Goal: Information Seeking & Learning: Learn about a topic

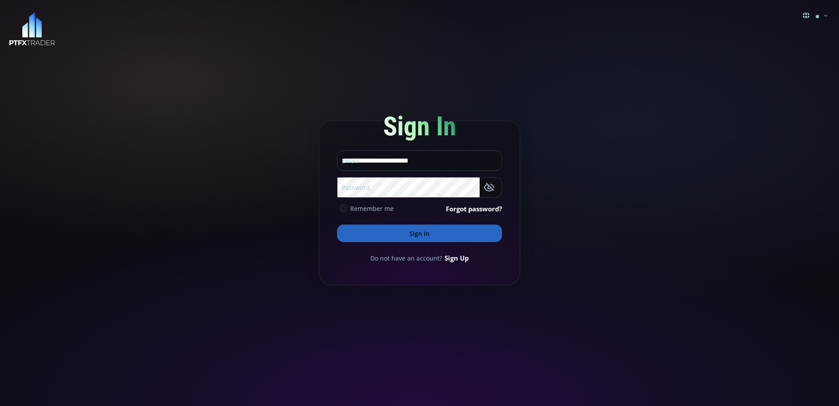
click at [445, 233] on button "Sign In" at bounding box center [419, 233] width 165 height 18
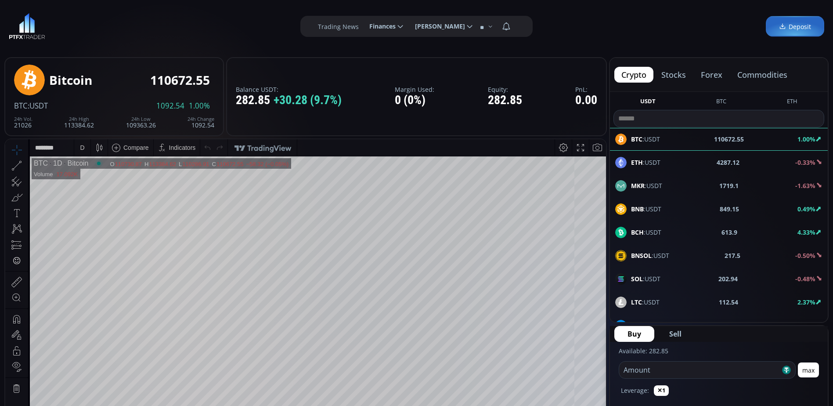
scroll to position [44, 0]
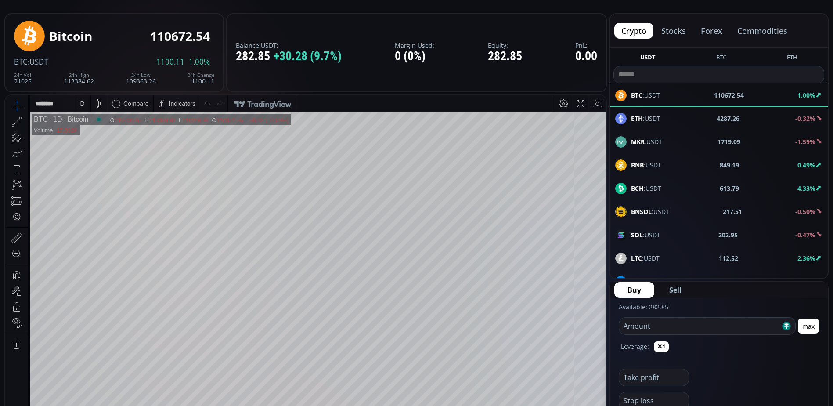
click at [709, 31] on button "forex" at bounding box center [711, 31] width 36 height 16
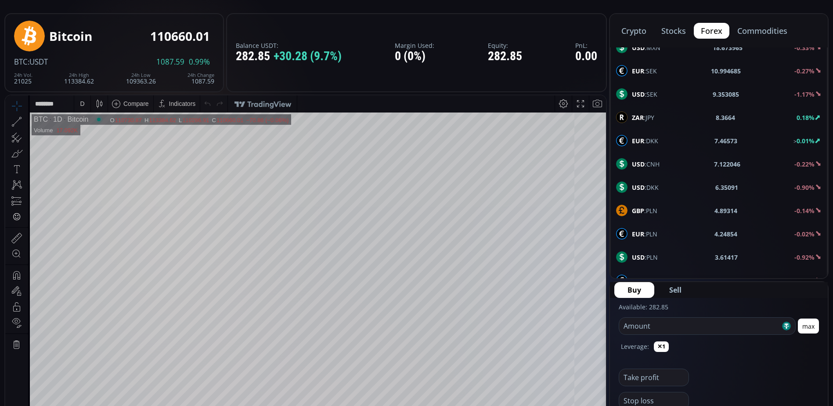
scroll to position [0, 0]
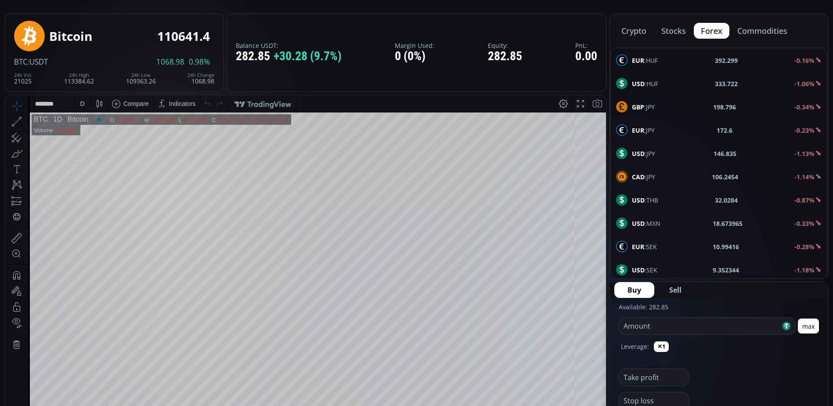
click at [635, 27] on button "crypto" at bounding box center [633, 31] width 39 height 16
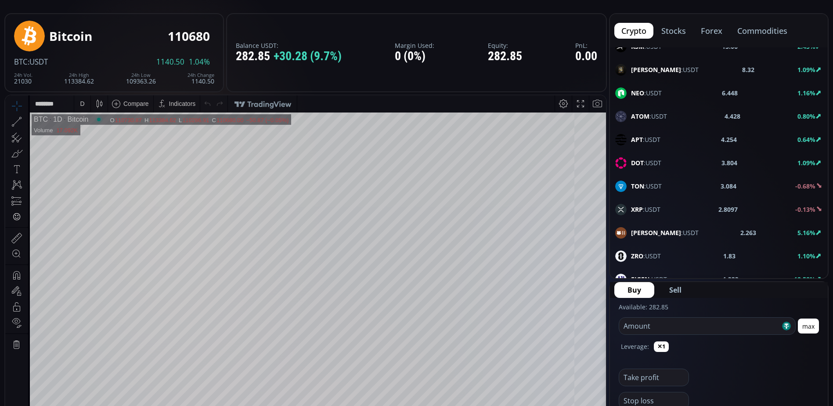
scroll to position [395, 0]
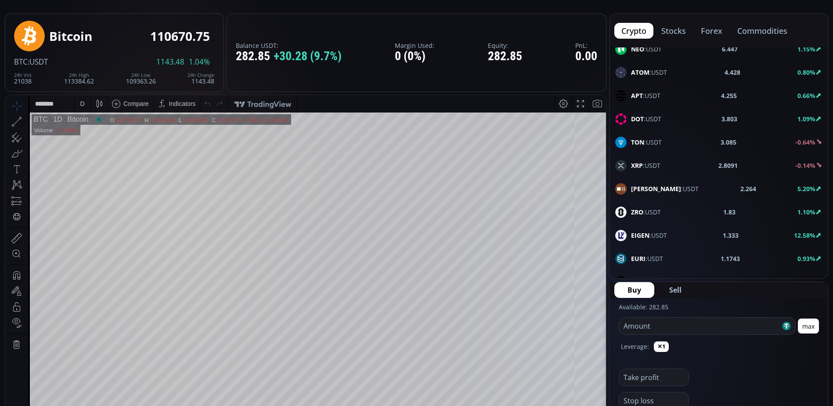
click at [671, 237] on div "EIGEN :USDT 1.333 12.58%" at bounding box center [718, 235] width 207 height 11
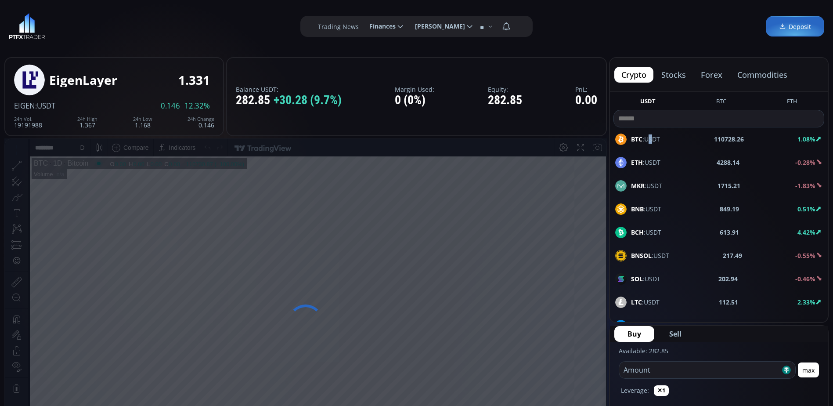
click at [650, 139] on span "BTC :USDT" at bounding box center [645, 138] width 29 height 9
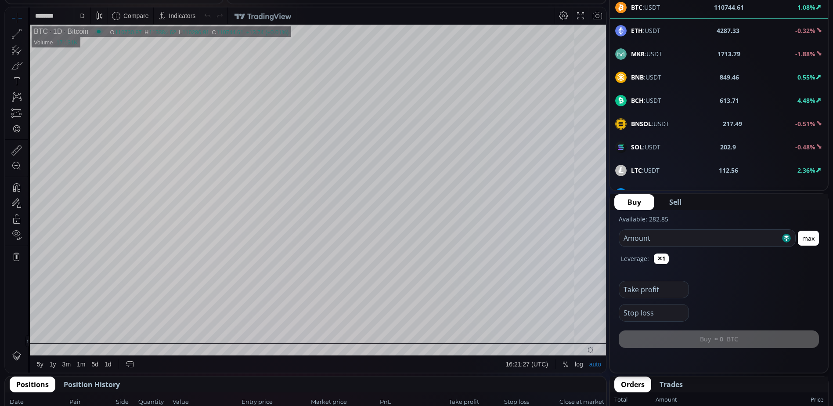
scroll to position [176, 0]
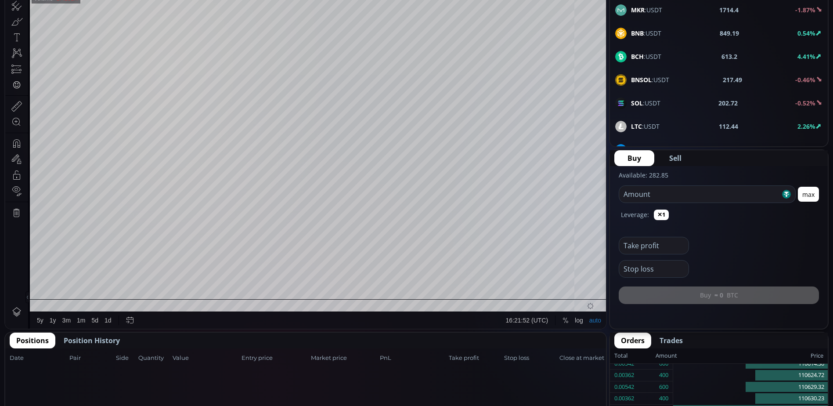
click at [108, 321] on div "1d" at bounding box center [107, 319] width 7 height 7
click at [65, 324] on div "3m" at bounding box center [66, 320] width 14 height 17
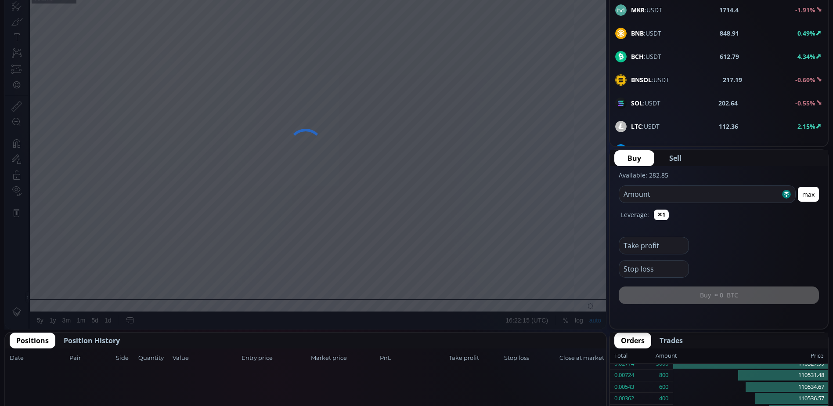
scroll to position [132, 0]
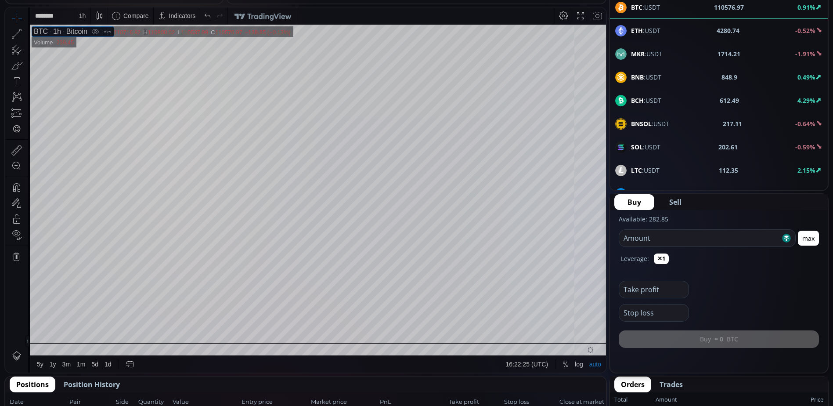
click at [53, 33] on div "1h" at bounding box center [54, 32] width 13 height 8
click at [82, 18] on div "1 h" at bounding box center [82, 15] width 7 height 7
click at [89, 63] on div "5 minutes" at bounding box center [92, 61] width 27 height 7
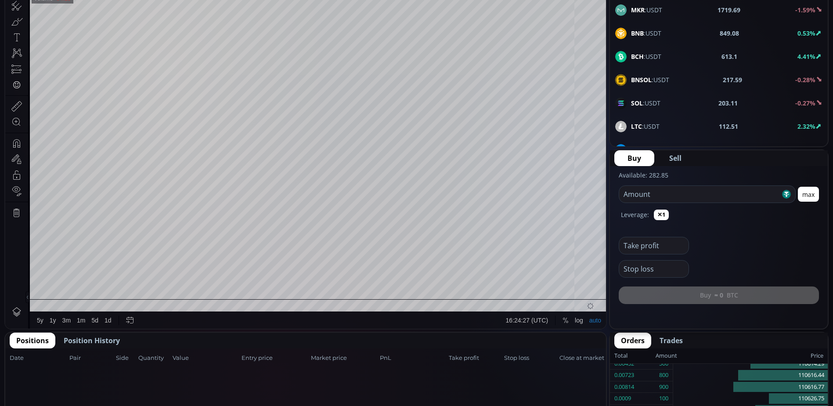
scroll to position [263, 0]
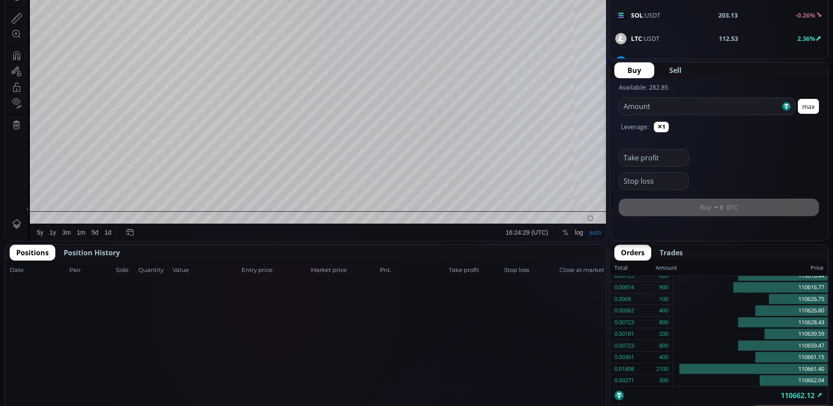
click at [98, 253] on span "Position History" at bounding box center [92, 252] width 56 height 11
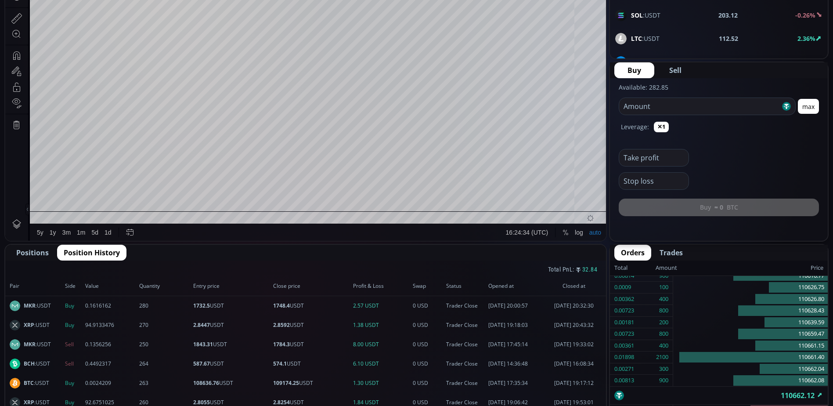
scroll to position [44, 0]
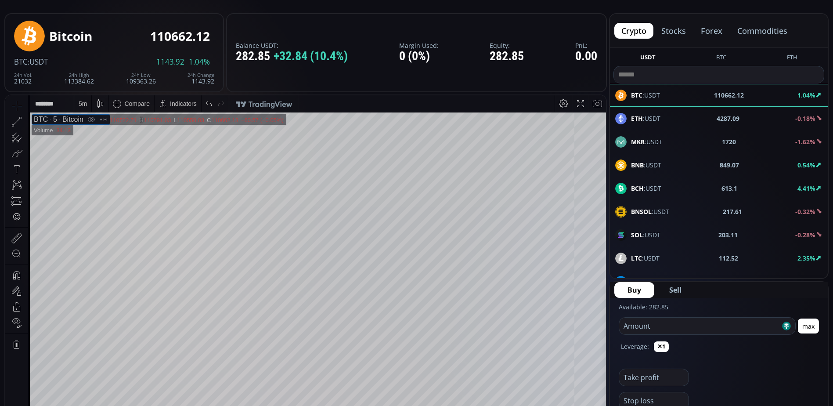
click at [643, 143] on b "MKR" at bounding box center [638, 141] width 14 height 8
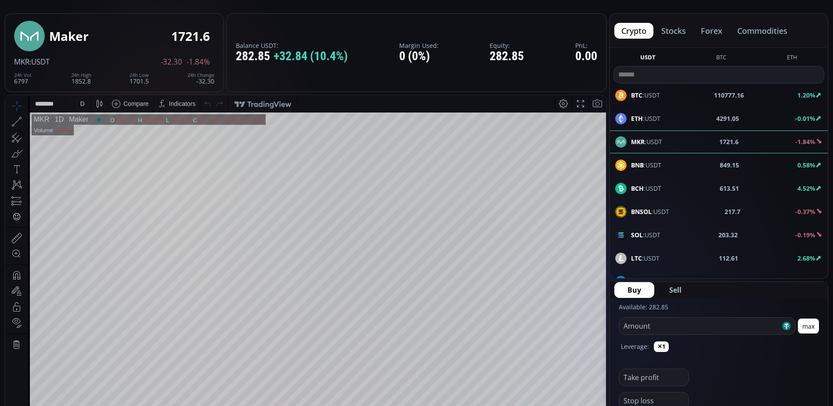
click at [647, 189] on span "BCH :USDT" at bounding box center [646, 187] width 30 height 9
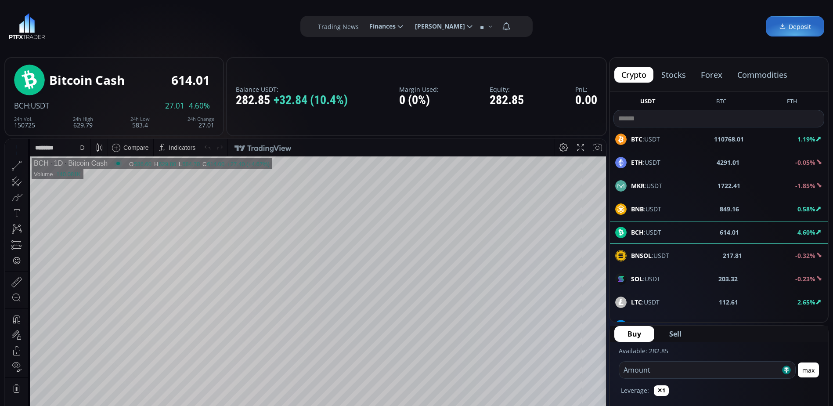
scroll to position [44, 0]
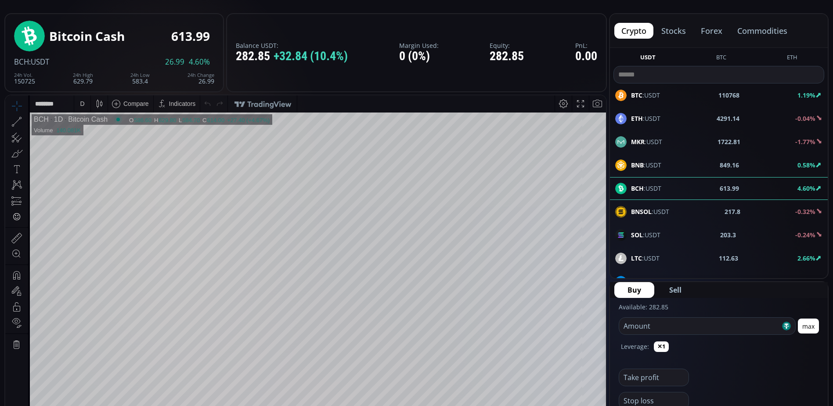
click at [85, 108] on div "D" at bounding box center [82, 103] width 7 height 17
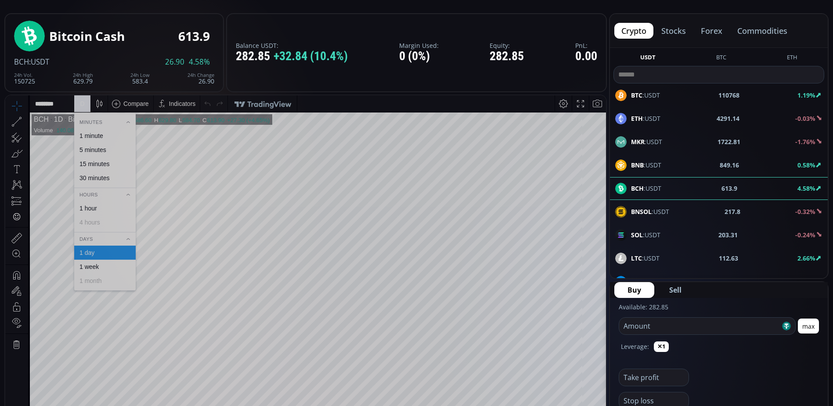
click at [92, 149] on div "5 minutes" at bounding box center [92, 149] width 27 height 7
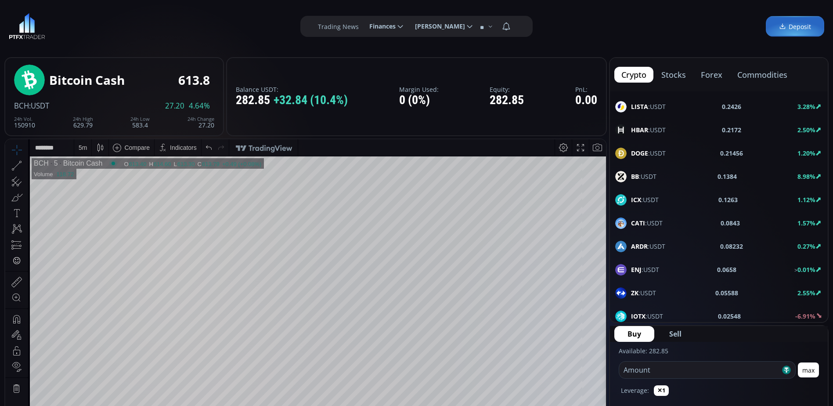
scroll to position [1053, 0]
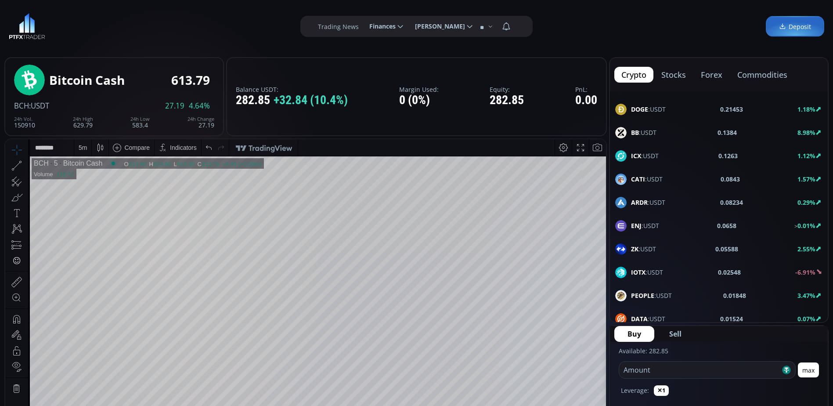
click at [104, 150] on icon at bounding box center [100, 147] width 12 height 12
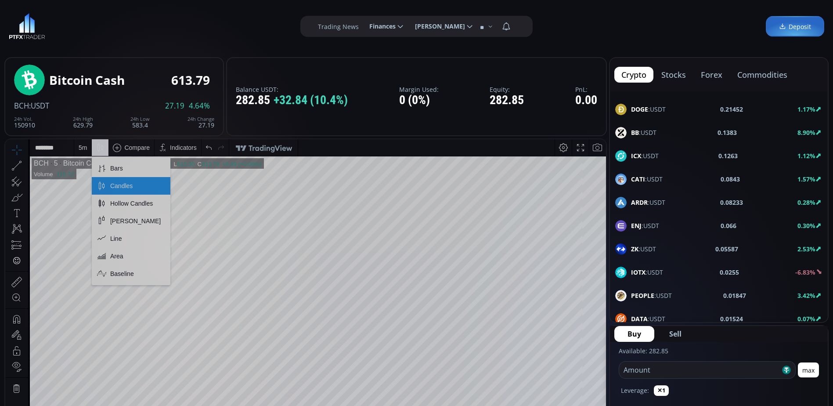
click at [240, 43] on div "**********" at bounding box center [416, 26] width 833 height 53
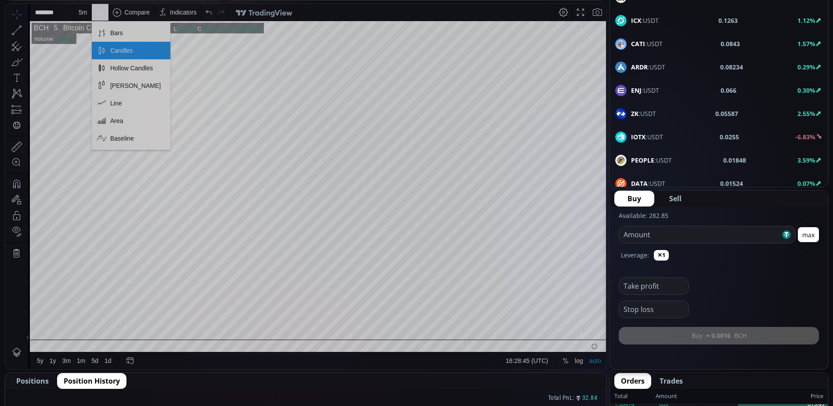
scroll to position [0, 0]
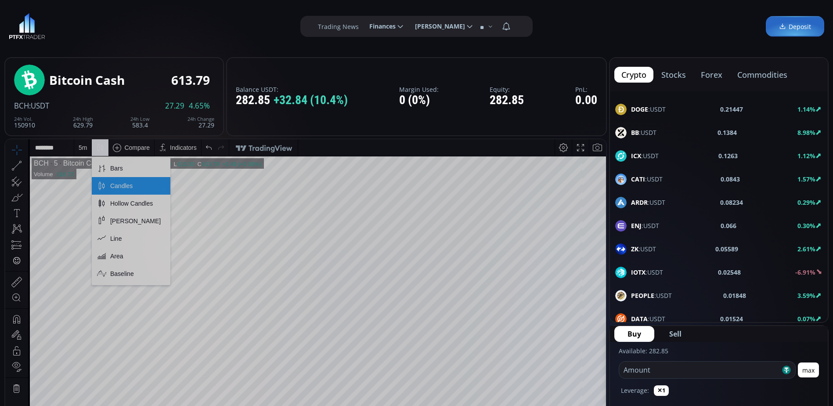
click at [112, 181] on div "Candles" at bounding box center [131, 186] width 79 height 18
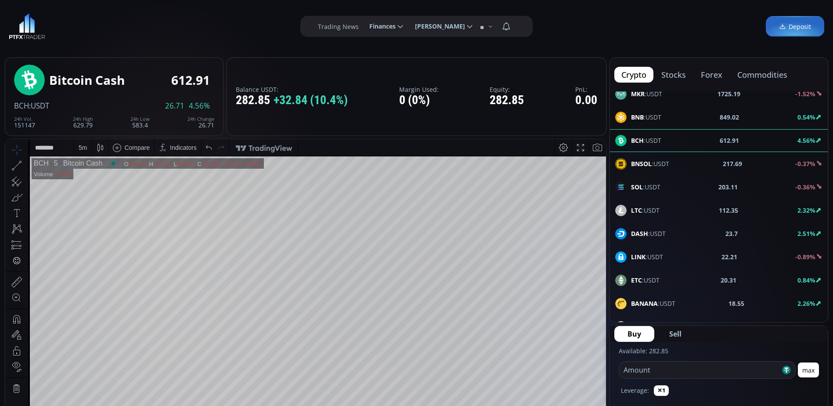
scroll to position [136, 0]
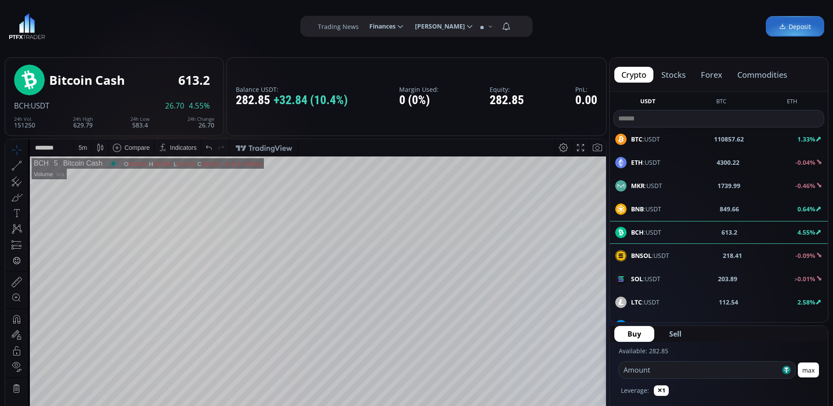
scroll to position [136, 0]
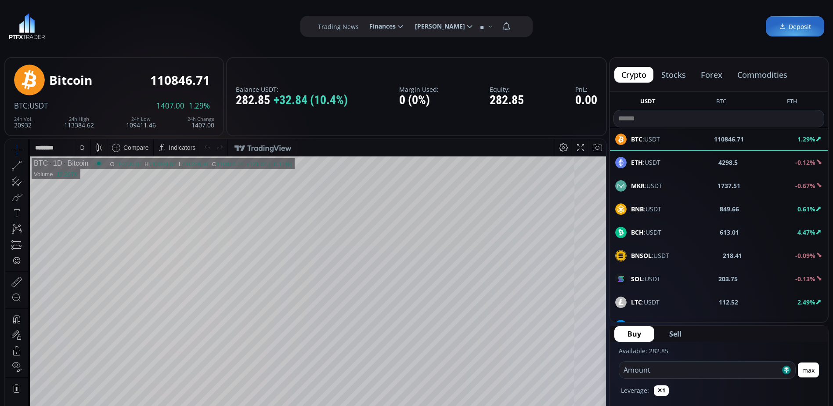
click at [80, 148] on div "D" at bounding box center [82, 147] width 4 height 7
click at [102, 194] on div "5 minutes" at bounding box center [92, 193] width 27 height 7
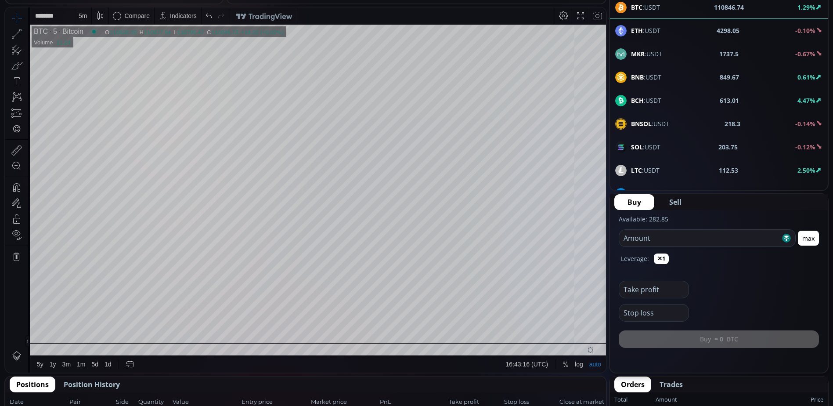
scroll to position [176, 0]
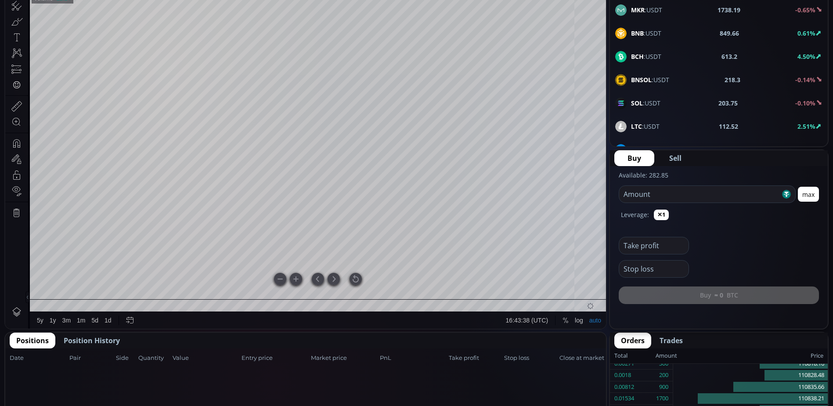
click at [355, 278] on div at bounding box center [355, 279] width 12 height 12
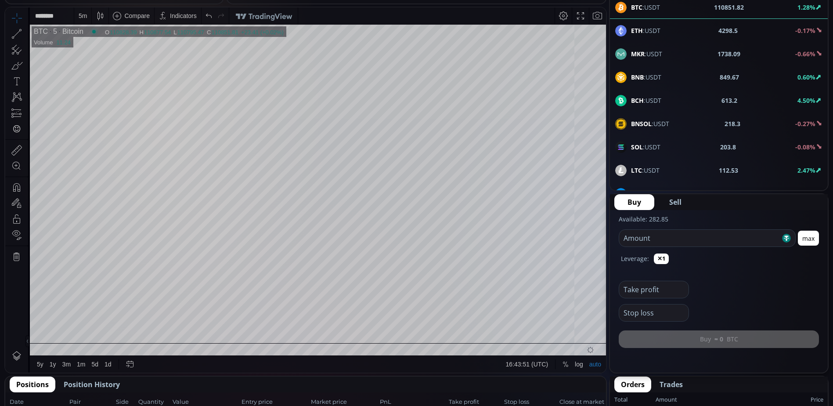
scroll to position [44, 0]
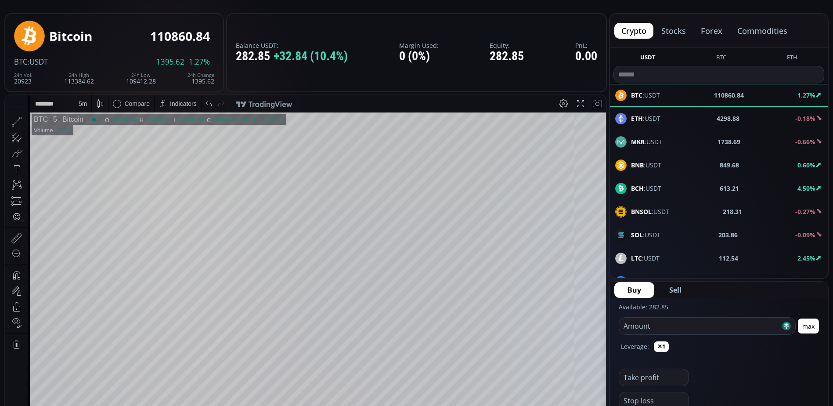
click at [183, 102] on div "Indicators" at bounding box center [183, 103] width 27 height 7
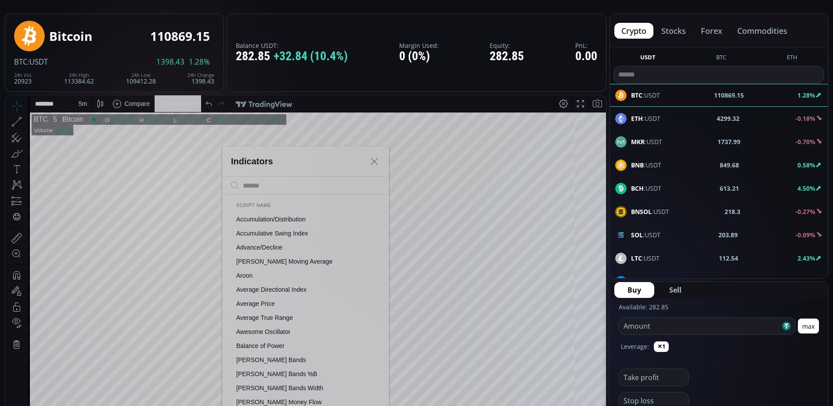
click at [184, 107] on div "Indicators" at bounding box center [177, 103] width 47 height 17
click at [379, 160] on span at bounding box center [373, 161] width 15 height 15
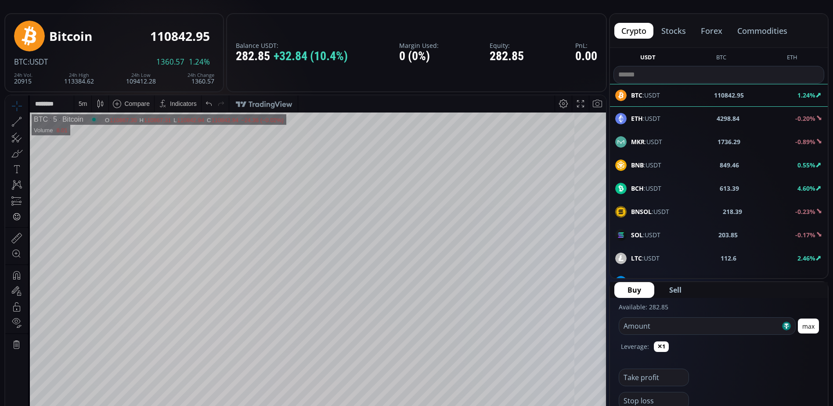
click at [721, 57] on button "BTC" at bounding box center [720, 58] width 17 height 11
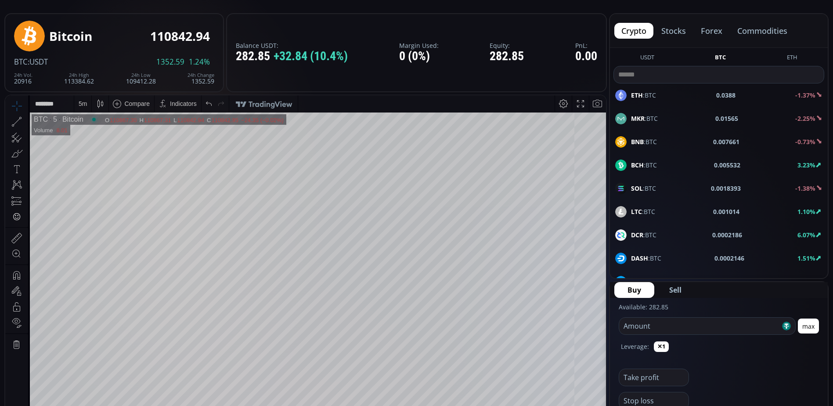
click at [643, 56] on button "USDT" at bounding box center [646, 58] width 21 height 11
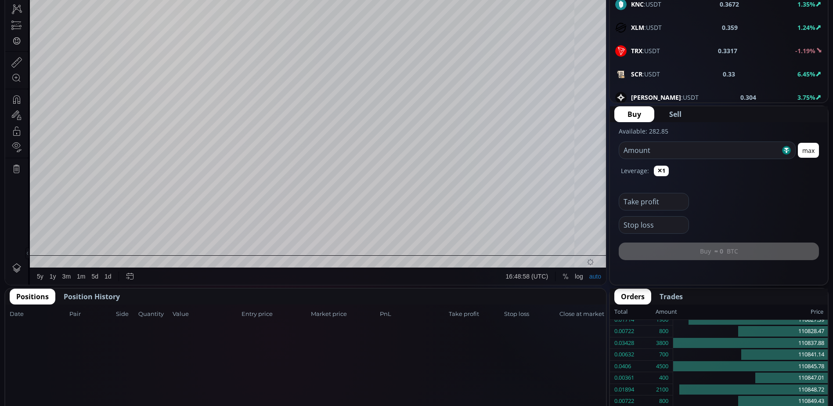
scroll to position [263, 0]
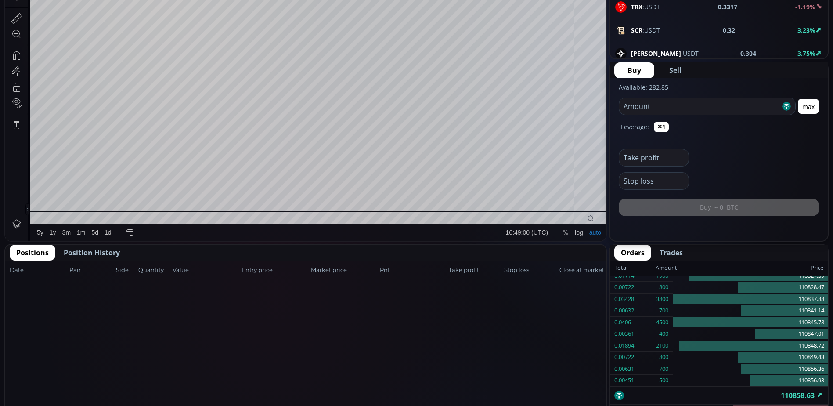
click at [104, 253] on span "Position History" at bounding box center [92, 252] width 56 height 11
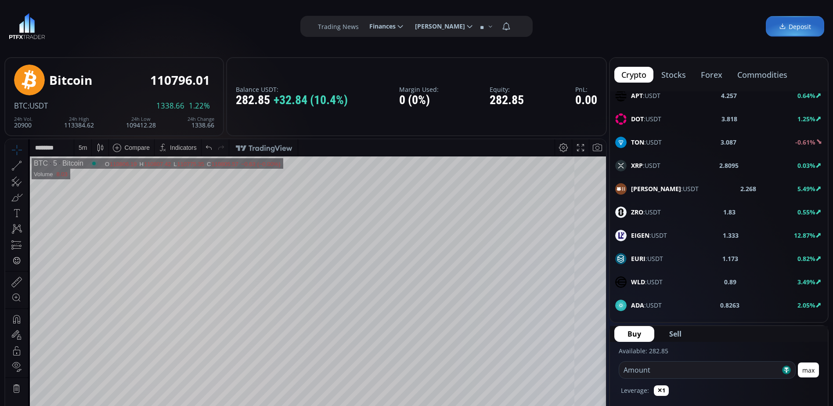
scroll to position [483, 0]
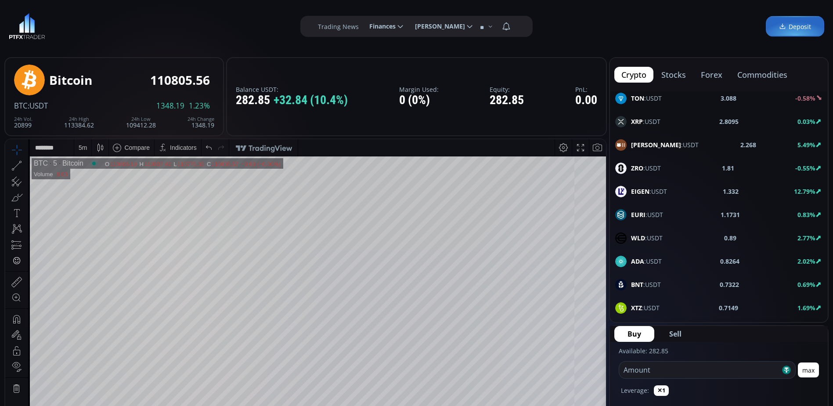
click at [655, 188] on span "EIGEN :USDT" at bounding box center [649, 191] width 36 height 9
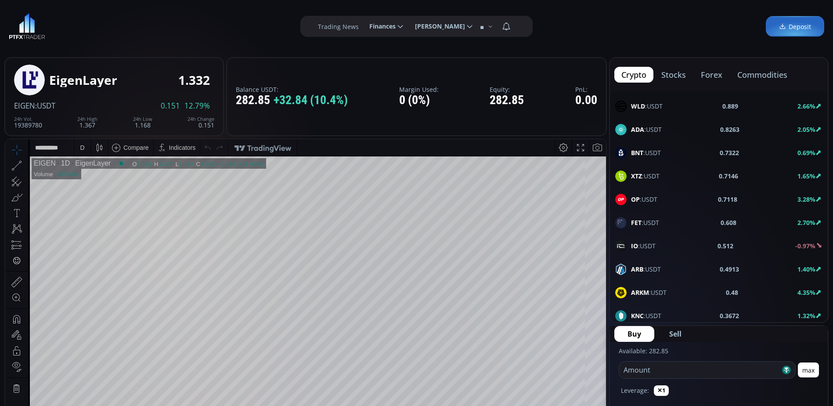
scroll to position [658, 0]
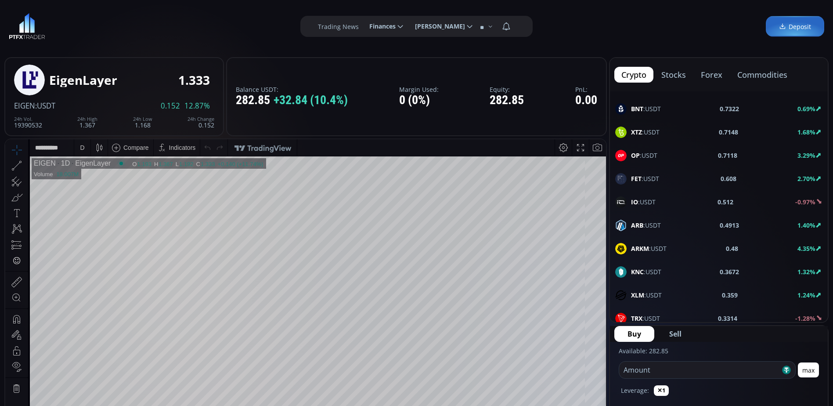
click at [698, 201] on div "IO :USDT 0.512 -0.97%" at bounding box center [718, 201] width 207 height 11
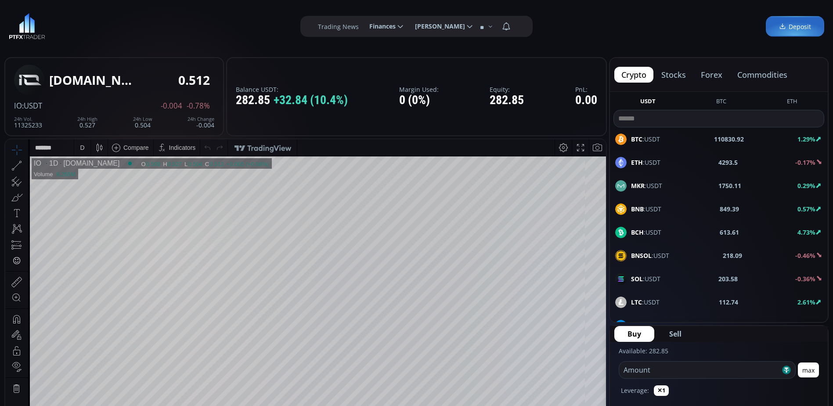
click at [703, 160] on div "ETH :USDT 4293.5 -0.17%" at bounding box center [718, 162] width 207 height 11
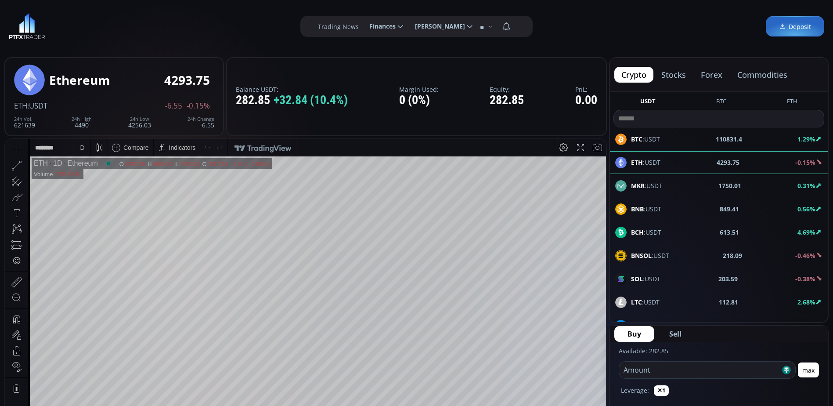
click at [645, 186] on span "MKR :USDT" at bounding box center [646, 185] width 31 height 9
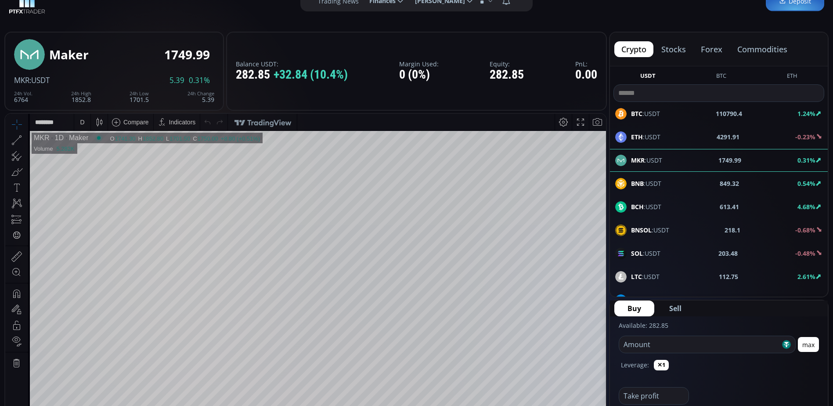
scroll to position [23, 0]
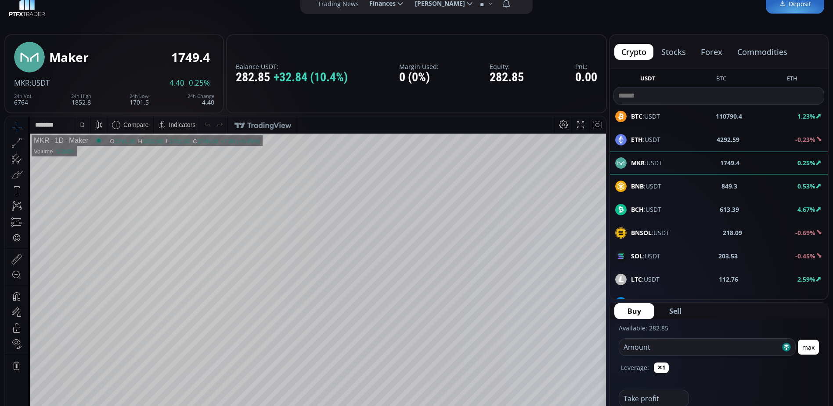
click at [706, 187] on div "BNB :USDT 849.3 0.53%" at bounding box center [718, 185] width 207 height 11
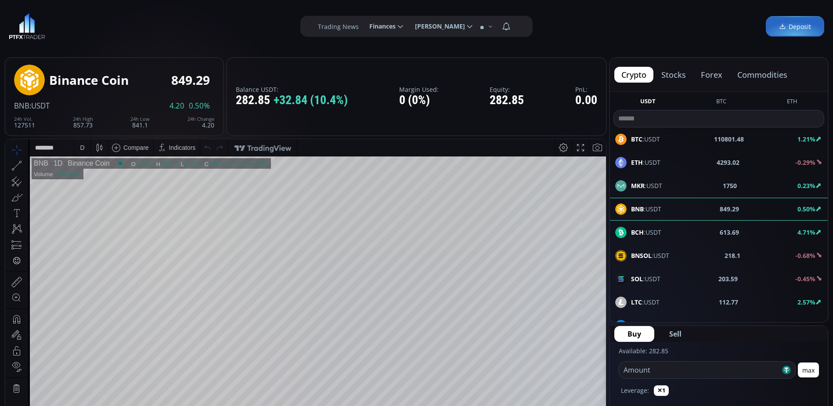
click at [643, 137] on span "BTC :USDT" at bounding box center [645, 138] width 29 height 9
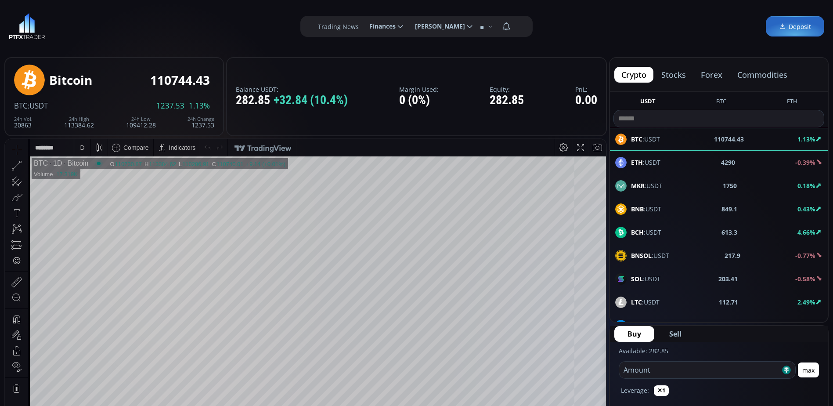
click at [731, 256] on b "217.9" at bounding box center [732, 255] width 16 height 9
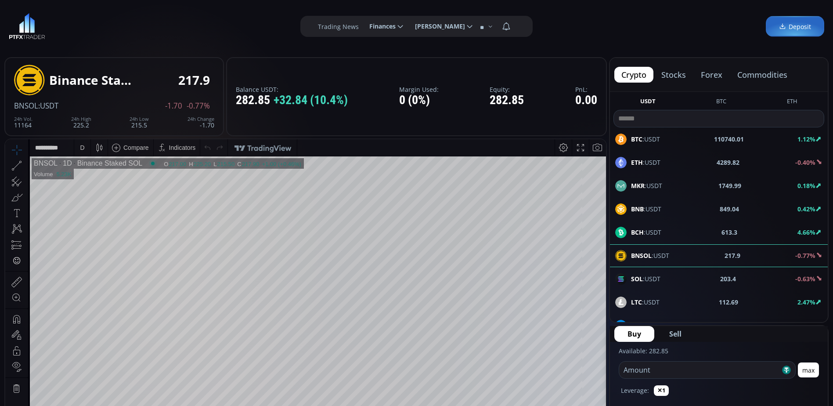
click at [674, 185] on div "MKR :USDT 1749.99 0.18%" at bounding box center [718, 185] width 207 height 11
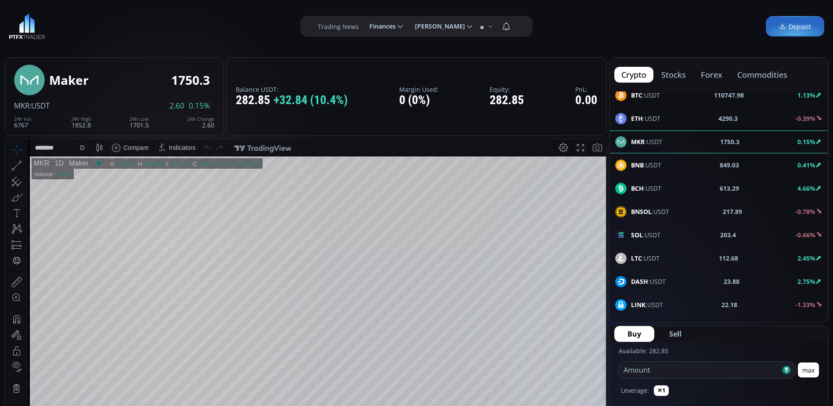
scroll to position [88, 0]
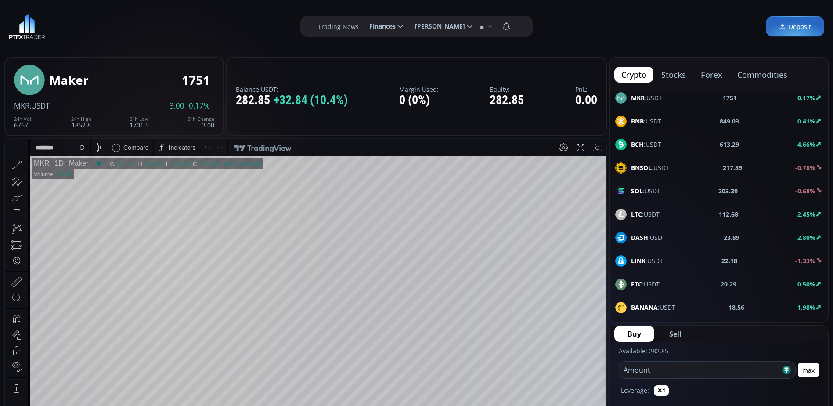
click at [714, 260] on div "LINK :USDT 22.18 -1.33%" at bounding box center [718, 260] width 207 height 11
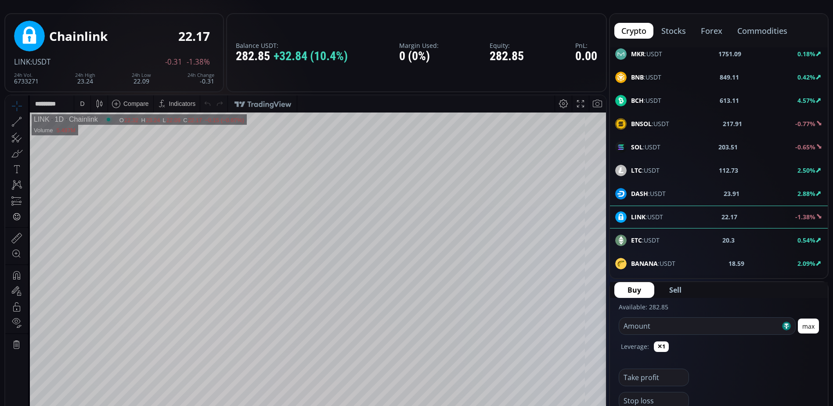
scroll to position [88, 0]
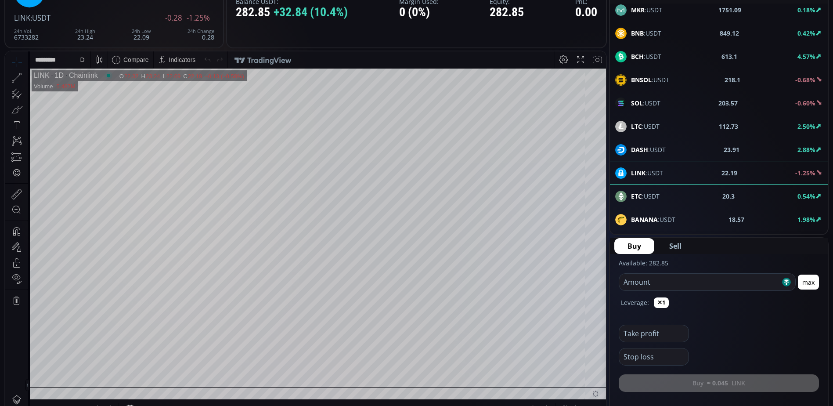
click at [635, 197] on b "ETC" at bounding box center [636, 196] width 11 height 8
click at [86, 64] on div "D" at bounding box center [82, 59] width 16 height 17
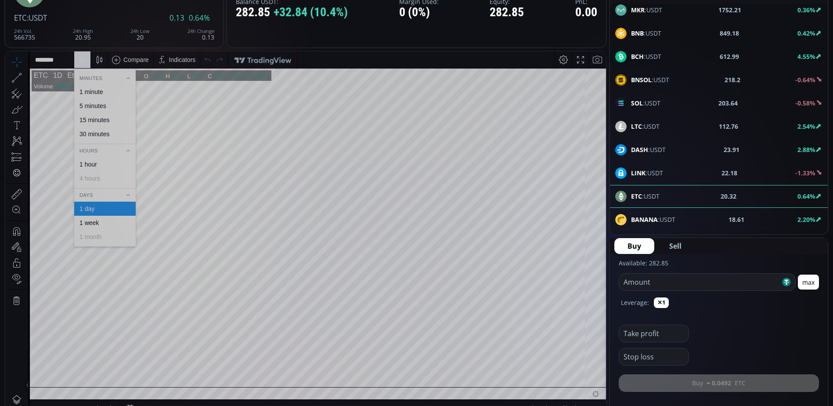
click at [83, 61] on div "D" at bounding box center [82, 59] width 4 height 7
click at [101, 206] on div "1 day" at bounding box center [105, 208] width 54 height 7
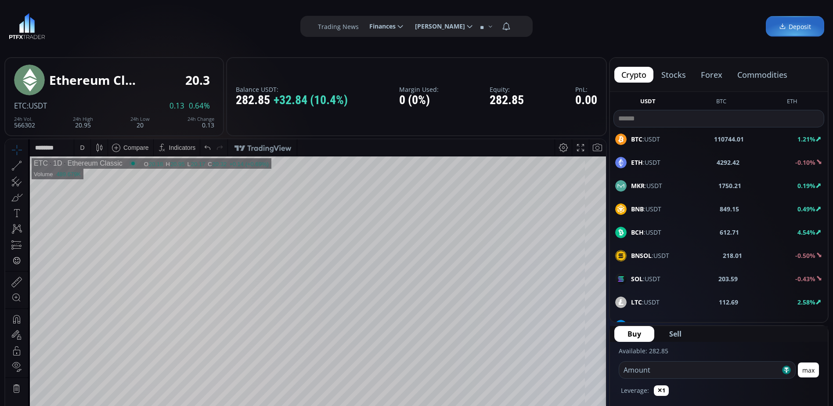
click at [653, 142] on span "BTC :USDT" at bounding box center [645, 138] width 29 height 9
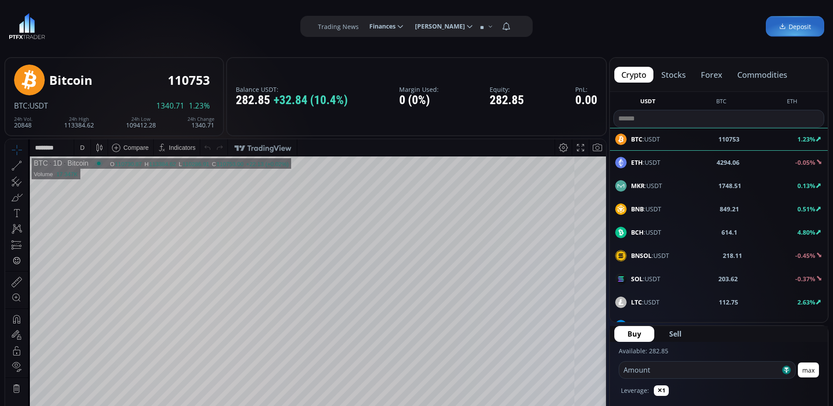
click at [79, 152] on div "D" at bounding box center [82, 147] width 7 height 17
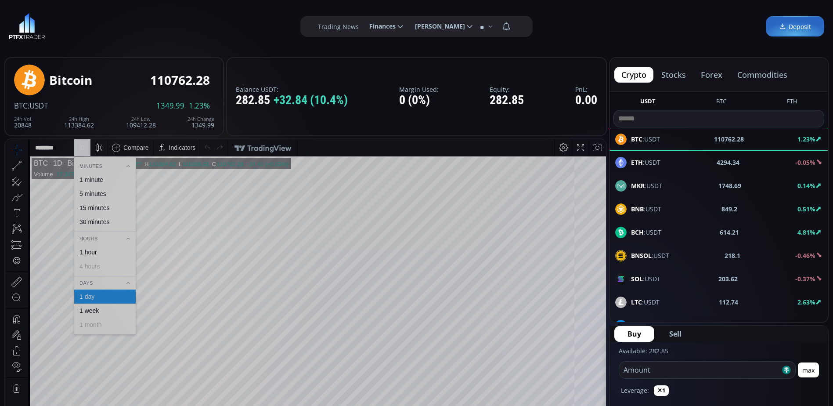
click at [92, 310] on div "1 week" at bounding box center [88, 310] width 19 height 7
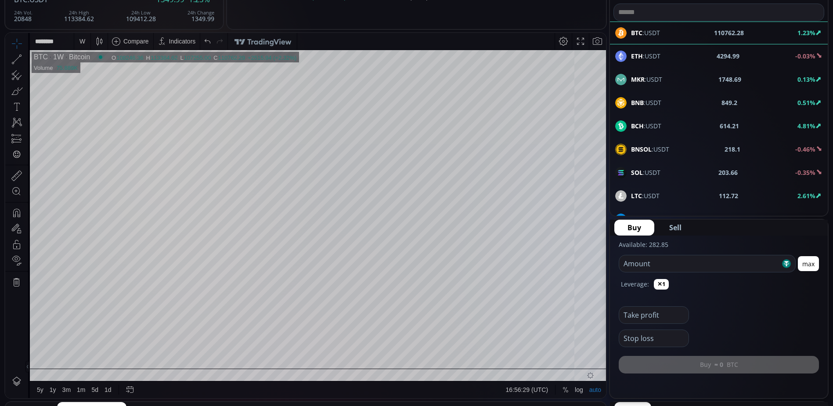
scroll to position [113, 0]
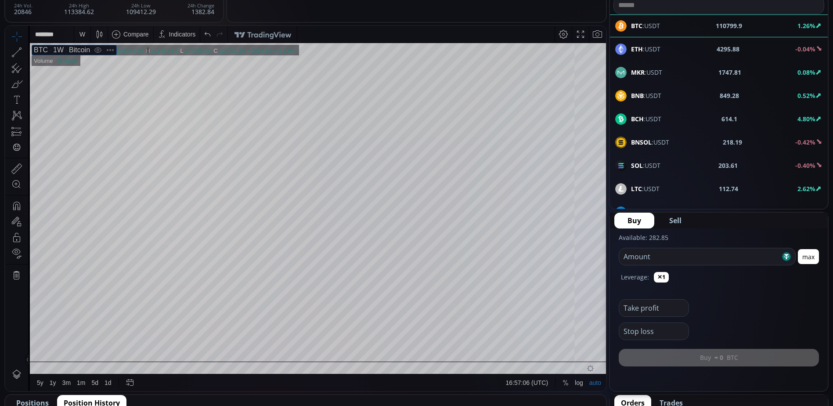
click at [59, 53] on div "1W" at bounding box center [56, 50] width 16 height 8
click at [57, 50] on div "1W" at bounding box center [56, 50] width 16 height 8
click at [57, 52] on div "1W" at bounding box center [56, 50] width 16 height 8
click at [104, 385] on div "1d" at bounding box center [107, 382] width 7 height 7
click at [80, 37] on div "1 m" at bounding box center [83, 34] width 8 height 7
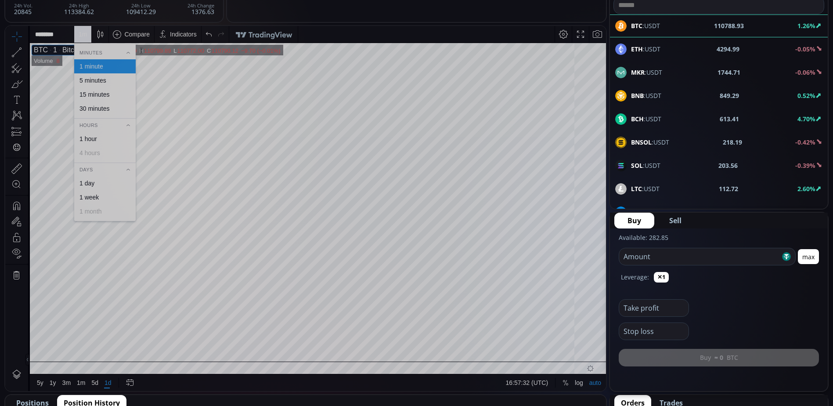
click at [89, 109] on div "30 minutes" at bounding box center [94, 108] width 30 height 7
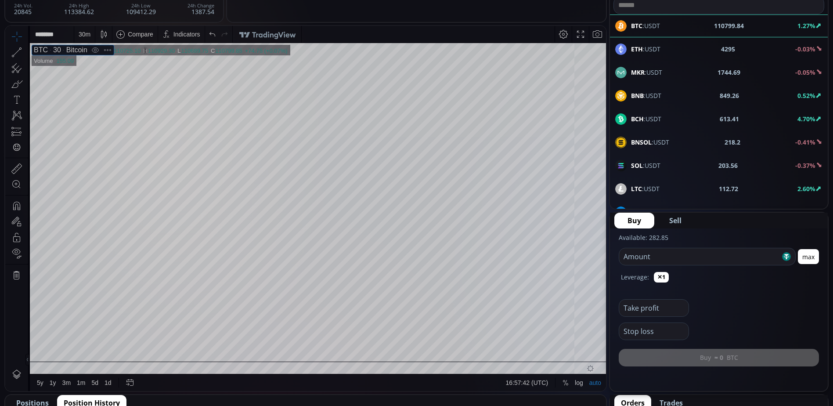
click at [84, 36] on div "30 m" at bounding box center [85, 34] width 12 height 7
click at [86, 182] on div "1 day" at bounding box center [86, 182] width 15 height 7
click at [63, 51] on div "Bitcoin" at bounding box center [75, 50] width 26 height 8
click at [54, 49] on div "1D" at bounding box center [55, 50] width 14 height 8
click at [79, 387] on div "1m" at bounding box center [81, 382] width 14 height 17
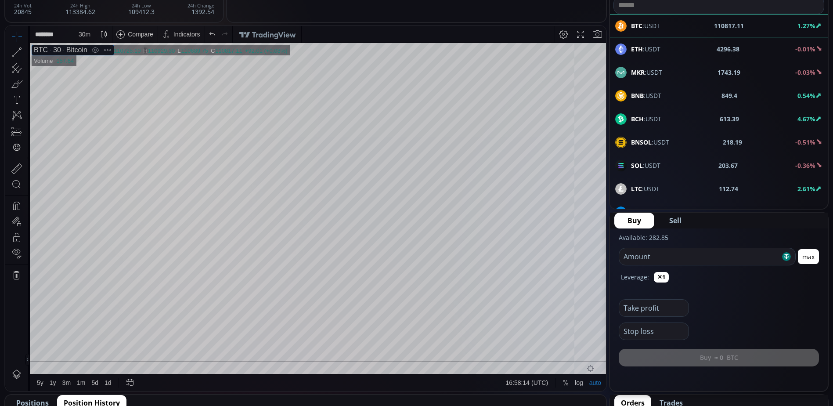
click at [93, 50] on icon at bounding box center [95, 50] width 11 height 10
click at [104, 50] on icon at bounding box center [107, 50] width 7 height 2
click at [126, 124] on span "Hide" at bounding box center [159, 123] width 77 height 7
click at [93, 50] on icon at bounding box center [95, 50] width 11 height 10
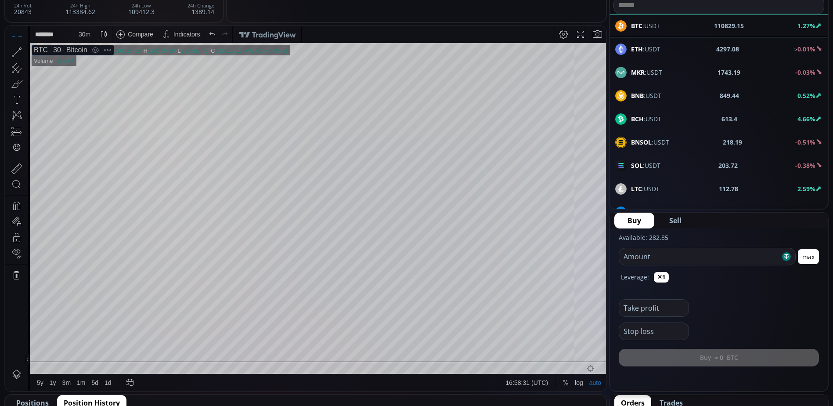
click at [100, 31] on icon at bounding box center [103, 34] width 12 height 12
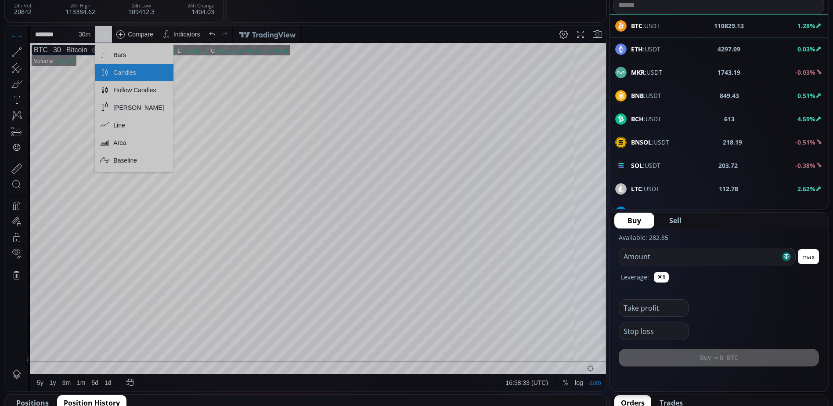
click at [121, 70] on div "Candles" at bounding box center [124, 72] width 22 height 7
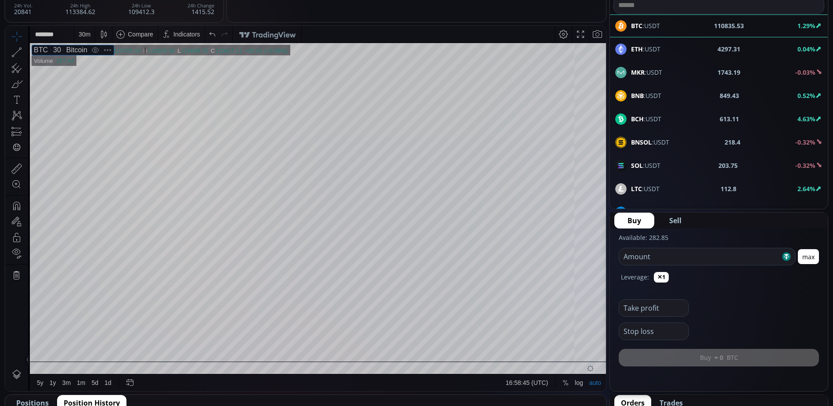
click at [80, 35] on div "30 m" at bounding box center [85, 34] width 12 height 7
click at [92, 66] on div "1 minute" at bounding box center [91, 66] width 24 height 7
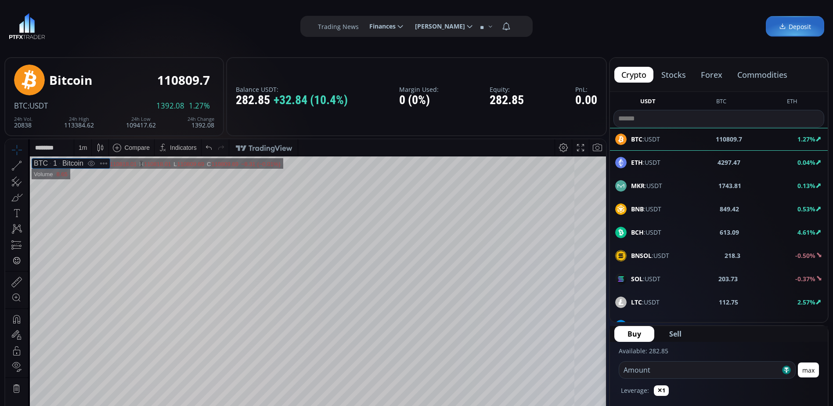
click at [652, 162] on span "ETH :USDT" at bounding box center [645, 162] width 29 height 9
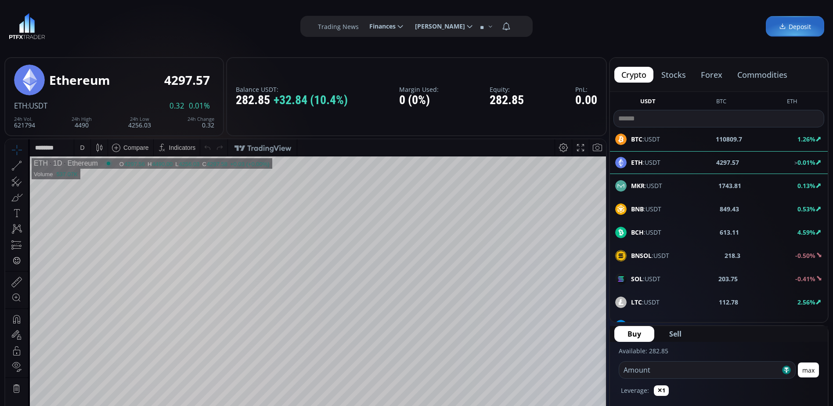
click at [716, 137] on b "110809.7" at bounding box center [728, 138] width 26 height 9
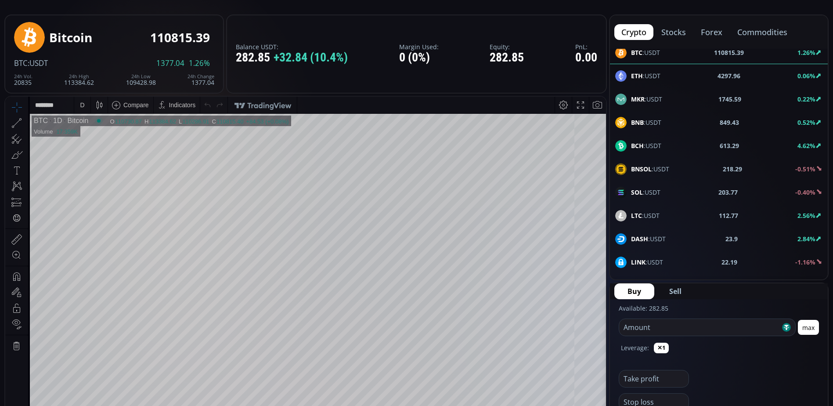
scroll to position [45, 0]
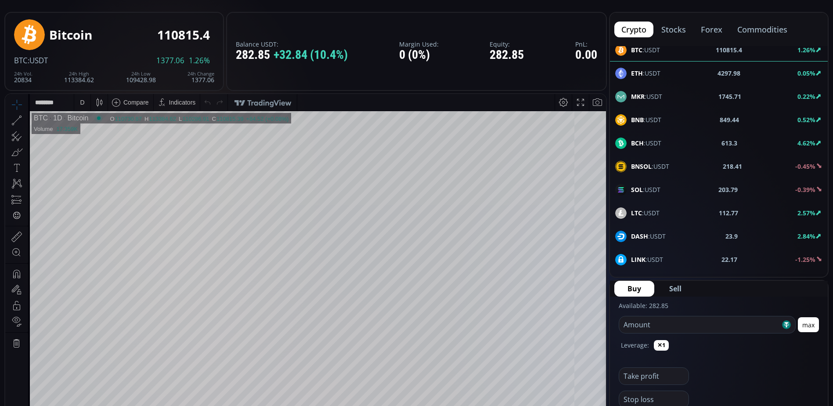
click at [82, 104] on div "D" at bounding box center [82, 102] width 4 height 7
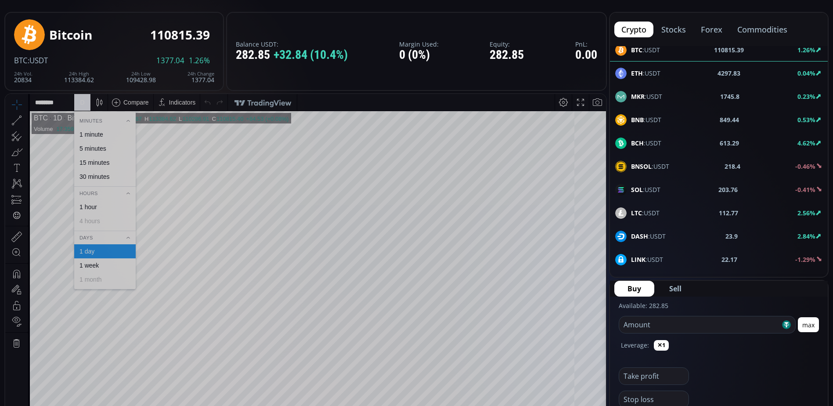
click at [104, 133] on div "1 minute" at bounding box center [105, 134] width 54 height 7
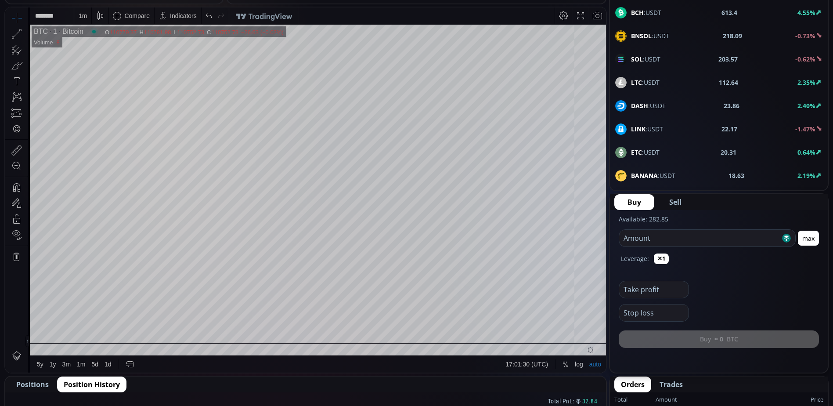
scroll to position [132, 0]
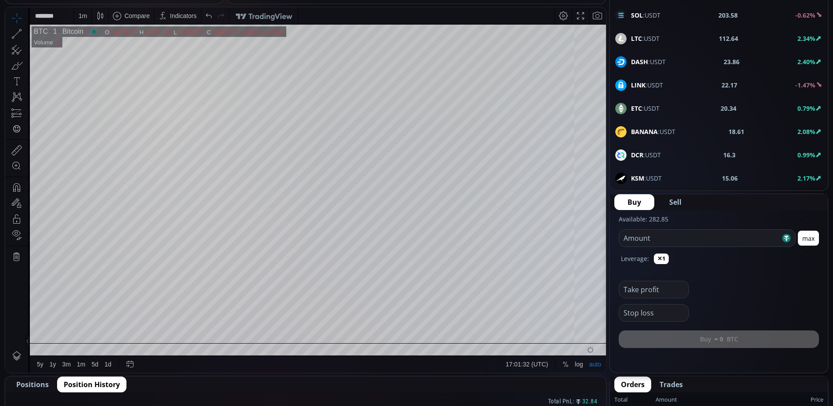
click at [647, 82] on span "LINK :USDT" at bounding box center [647, 84] width 32 height 9
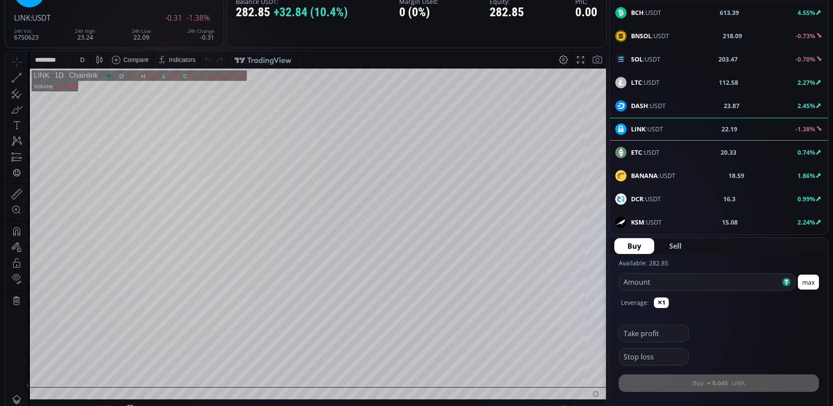
scroll to position [44, 0]
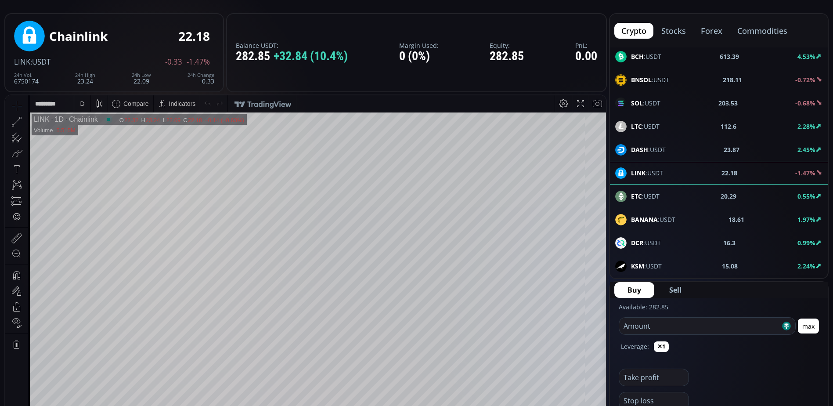
click at [83, 105] on div "D" at bounding box center [82, 103] width 4 height 7
click at [93, 136] on div "1 minute" at bounding box center [91, 135] width 24 height 7
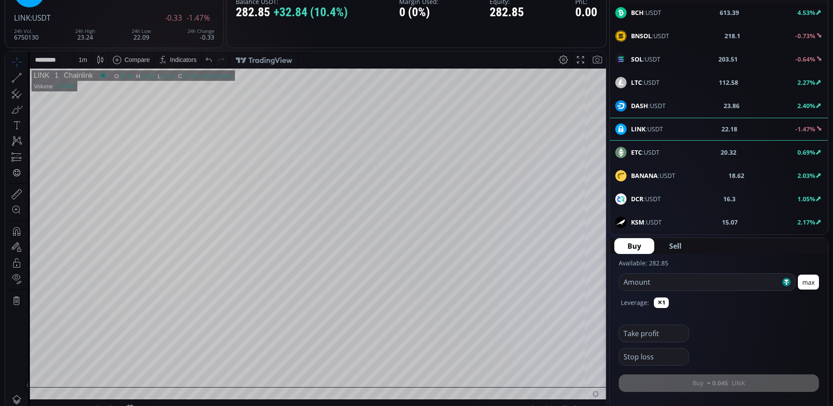
scroll to position [132, 0]
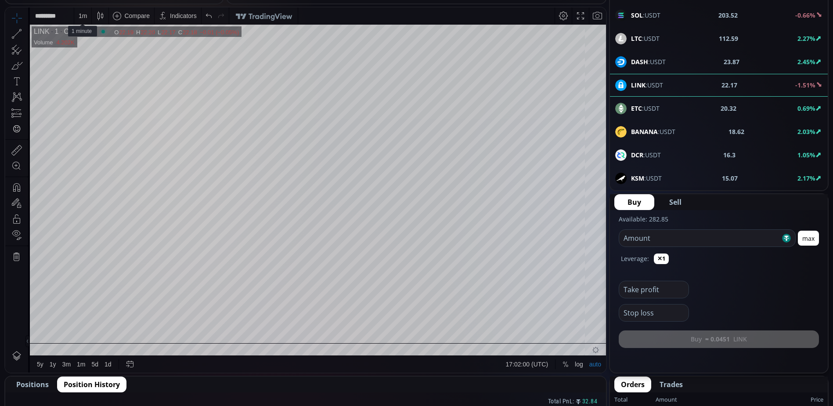
click at [84, 18] on div "1 m" at bounding box center [83, 15] width 8 height 7
click at [95, 121] on div "1 hour" at bounding box center [88, 120] width 18 height 7
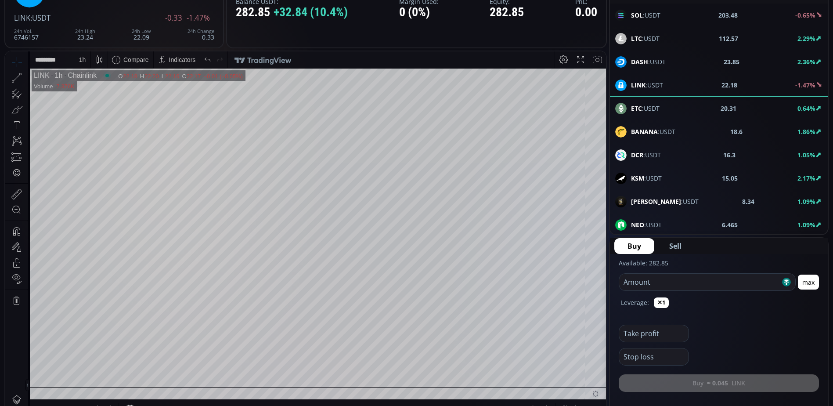
scroll to position [44, 0]
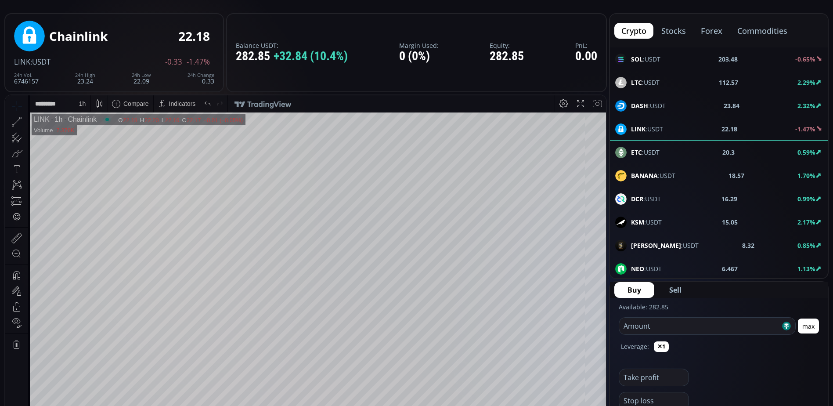
click at [80, 106] on div "1 h" at bounding box center [82, 103] width 7 height 7
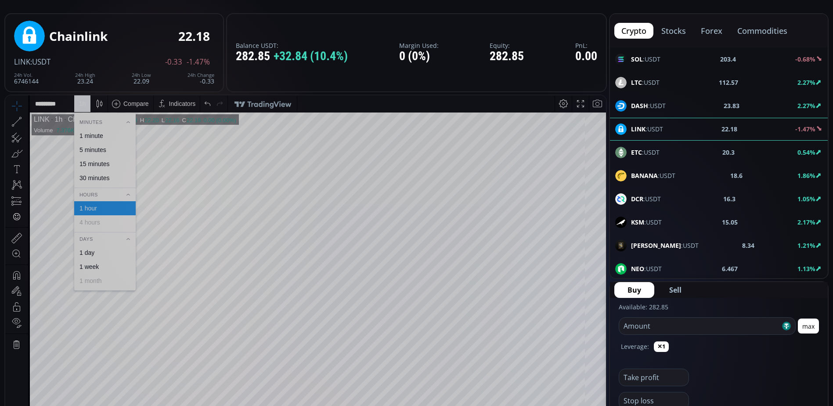
click at [98, 149] on div "5 minutes" at bounding box center [92, 149] width 27 height 7
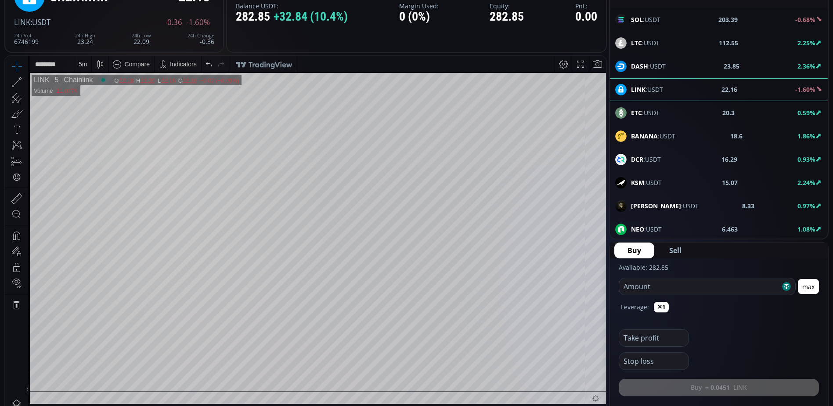
scroll to position [90, 0]
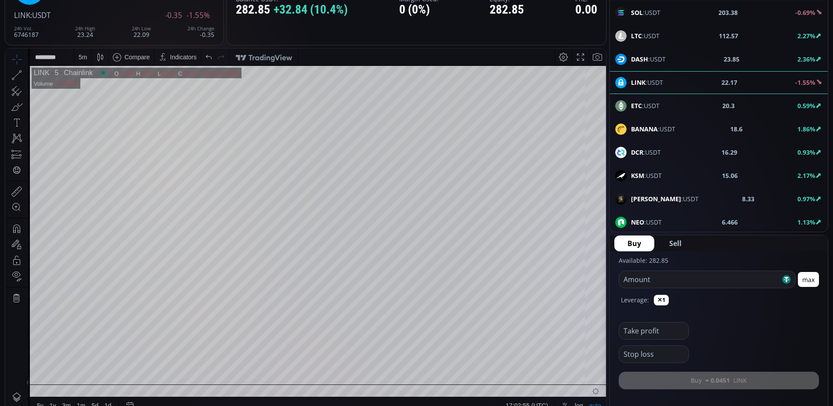
click at [85, 58] on div "5 m" at bounding box center [83, 57] width 8 height 7
click at [98, 133] on div "30 minutes" at bounding box center [94, 131] width 30 height 7
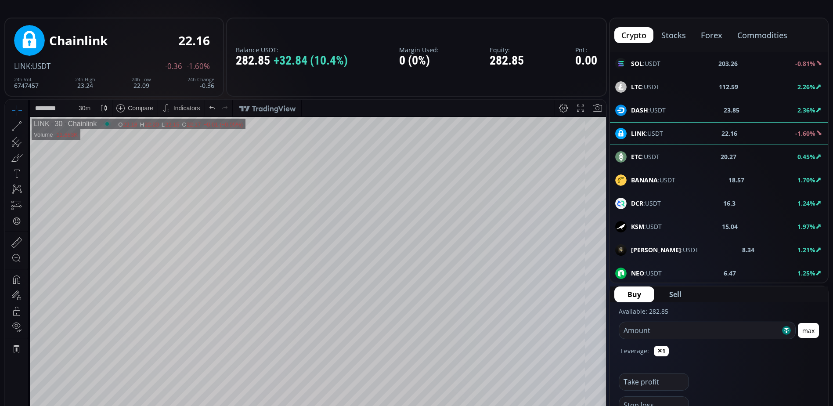
scroll to position [0, 0]
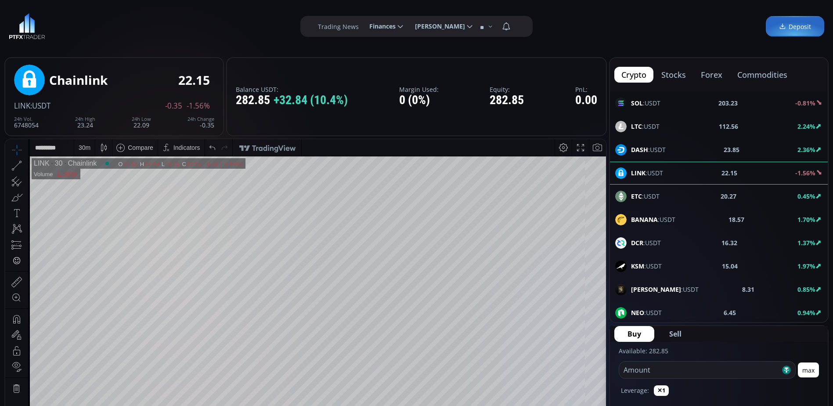
click at [88, 147] on div "30 m" at bounding box center [85, 147] width 12 height 7
click at [98, 178] on div "1 minute" at bounding box center [91, 179] width 24 height 7
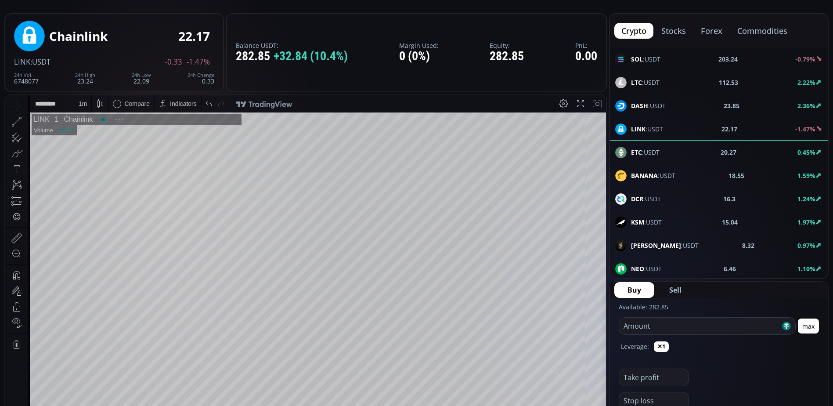
scroll to position [88, 0]
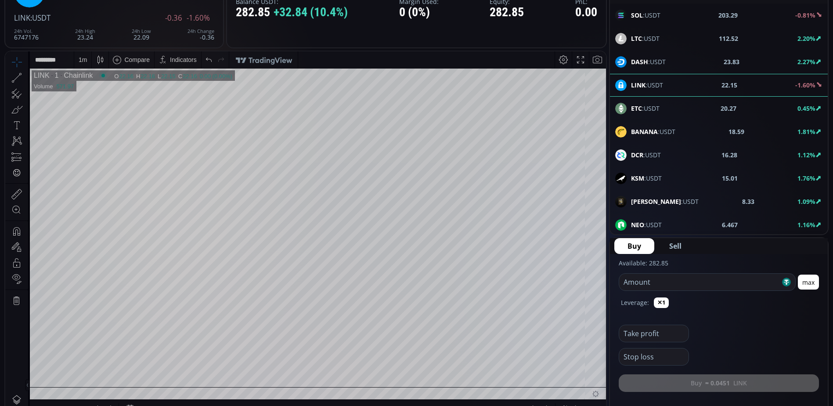
click at [644, 201] on b "[PERSON_NAME]" at bounding box center [656, 201] width 50 height 8
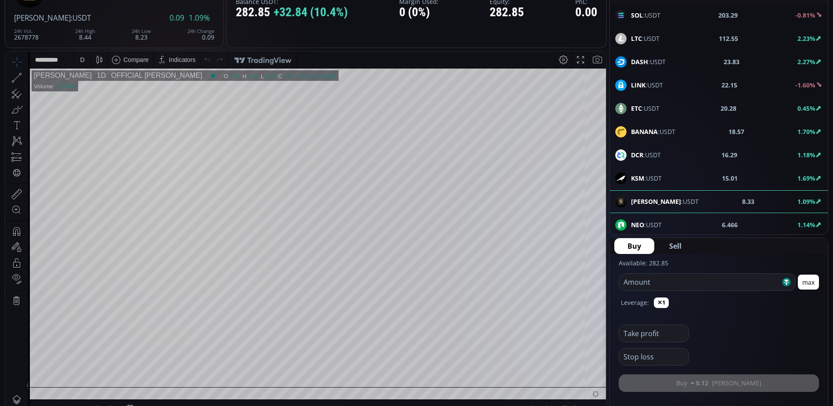
click at [87, 61] on div "D" at bounding box center [82, 59] width 16 height 17
click at [99, 90] on div "1 minute" at bounding box center [91, 91] width 24 height 7
click at [86, 61] on div "1 m" at bounding box center [83, 59] width 8 height 7
click at [106, 120] on div "15 minutes" at bounding box center [94, 119] width 30 height 7
click at [633, 86] on b "LINK" at bounding box center [638, 85] width 14 height 8
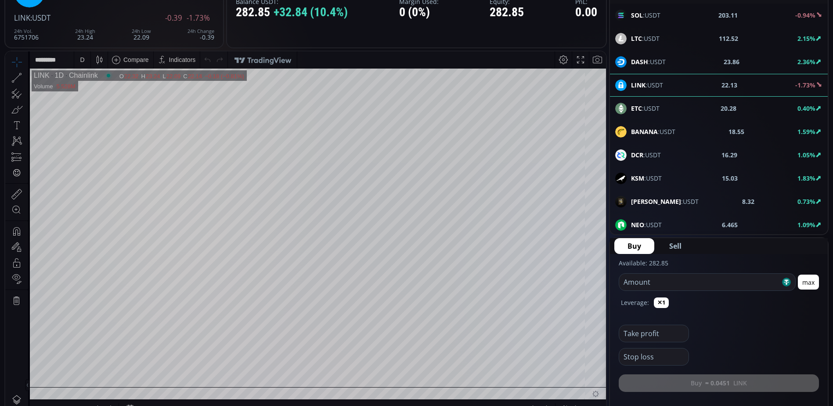
scroll to position [44, 0]
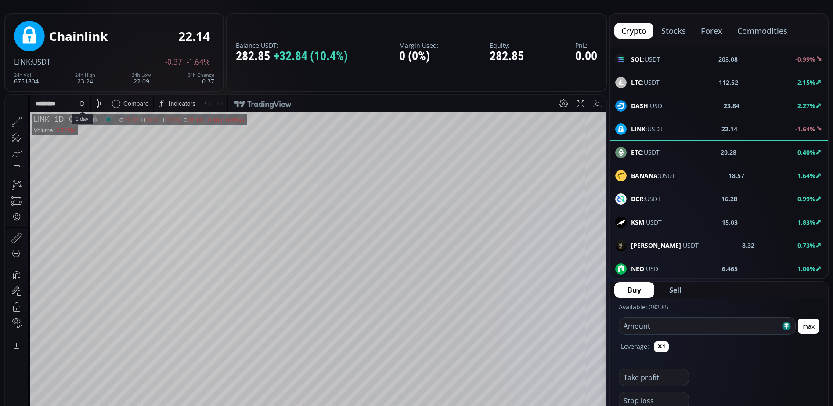
click at [85, 101] on div "D" at bounding box center [82, 103] width 7 height 17
click at [100, 138] on div "1 minute" at bounding box center [91, 135] width 24 height 7
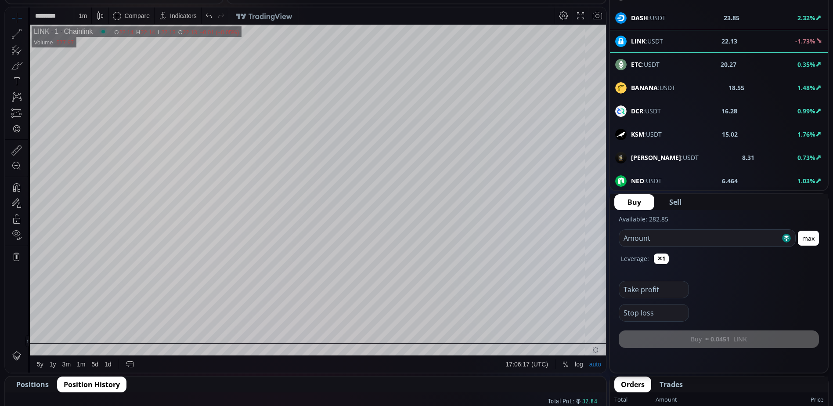
scroll to position [0, 0]
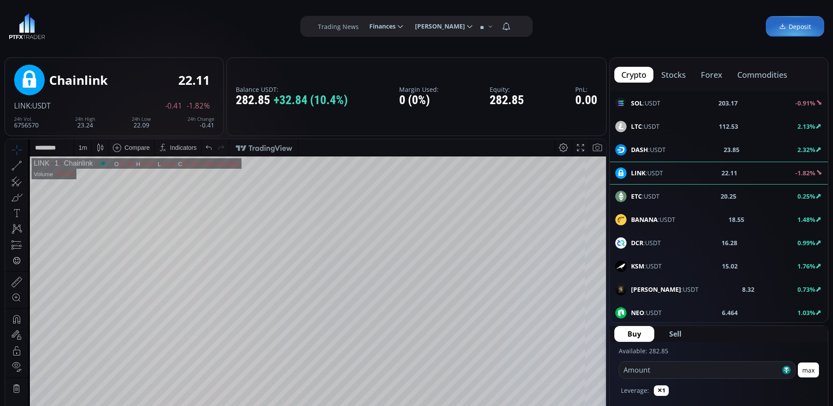
click at [84, 146] on div "1 m" at bounding box center [83, 147] width 8 height 7
click at [95, 297] on div "1 day" at bounding box center [105, 296] width 54 height 7
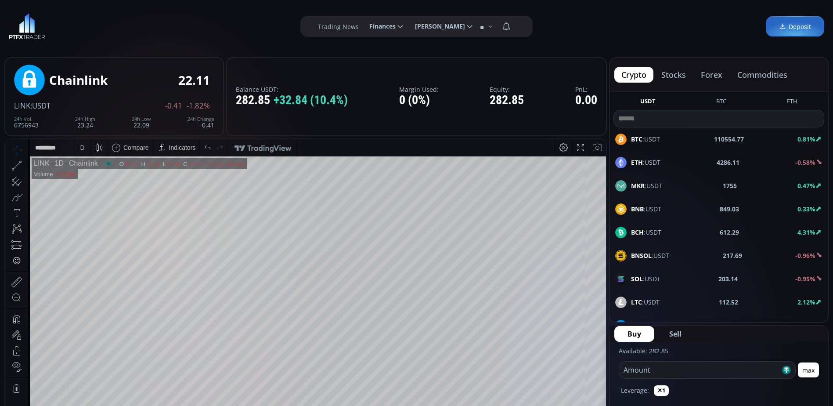
click at [660, 136] on div "BTC :USDT 110554.77 0.81%" at bounding box center [718, 138] width 207 height 11
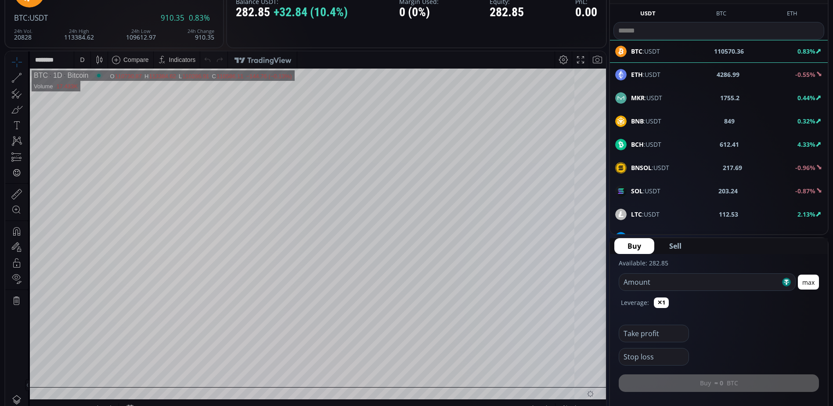
scroll to position [132, 0]
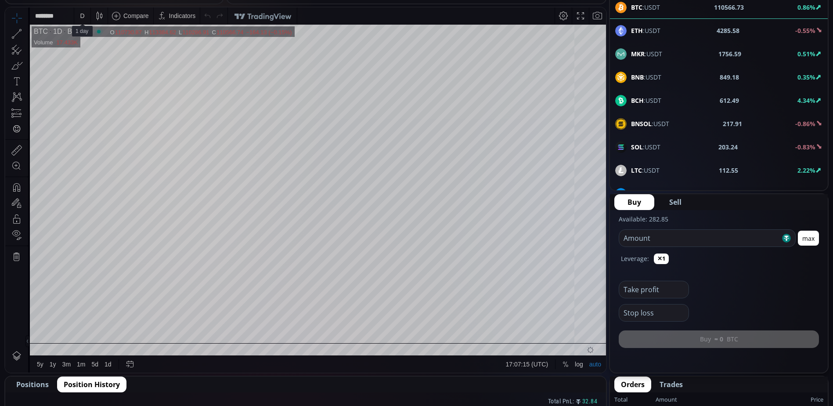
click at [78, 17] on div "D" at bounding box center [82, 15] width 16 height 17
click at [86, 119] on div "1 hour" at bounding box center [88, 120] width 18 height 7
click at [81, 17] on div "1 h" at bounding box center [82, 15] width 7 height 7
click at [96, 88] on div "30 minutes" at bounding box center [94, 89] width 30 height 7
click at [84, 17] on div "30 m" at bounding box center [85, 15] width 12 height 7
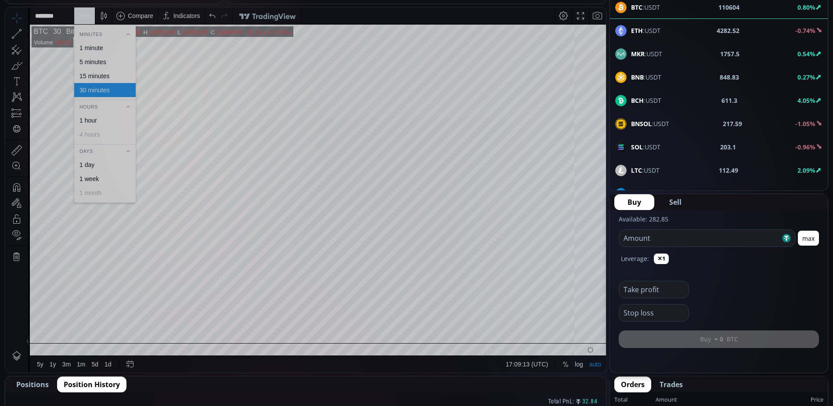
click at [87, 47] on div "1 minute" at bounding box center [91, 47] width 24 height 7
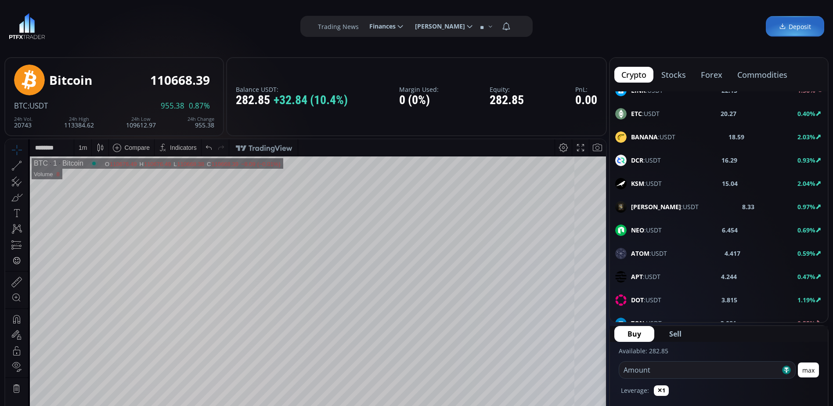
scroll to position [0, 0]
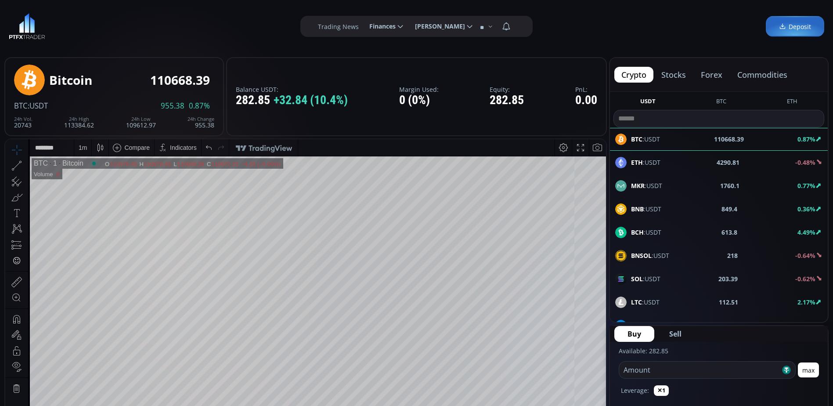
drag, startPoint x: 827, startPoint y: 88, endPoint x: 823, endPoint y: 68, distance: 20.7
click at [823, 68] on div "crypto stocks forex commodities USDT BTC ETH BTC :USDT 110668.39 0.87% ETH :USD…" at bounding box center [718, 190] width 219 height 266
